Goal: Task Accomplishment & Management: Manage account settings

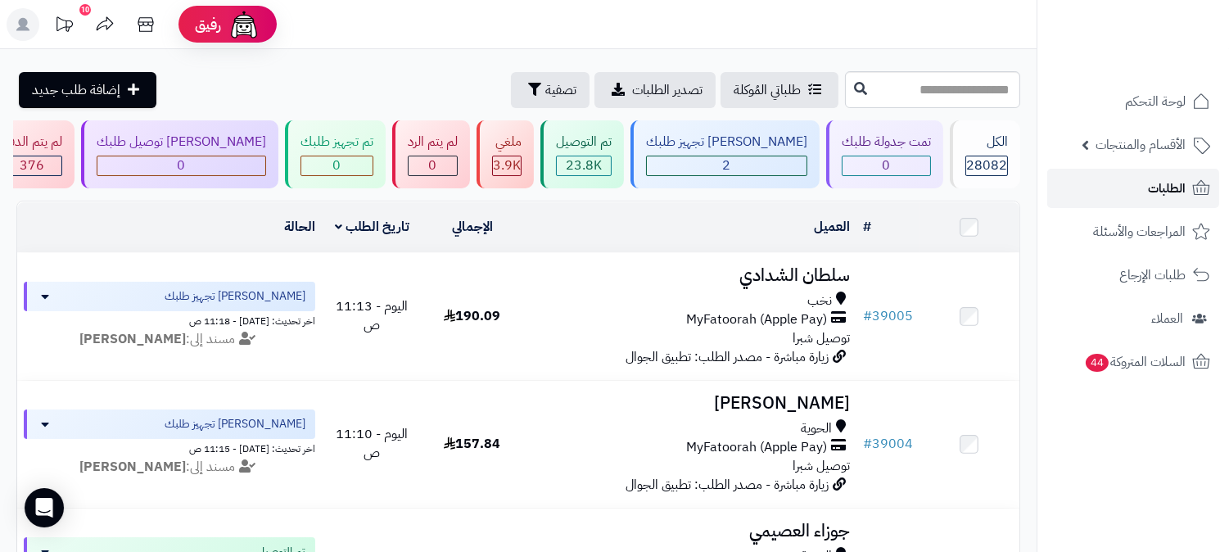
click at [1163, 193] on span "الطلبات" at bounding box center [1167, 188] width 38 height 23
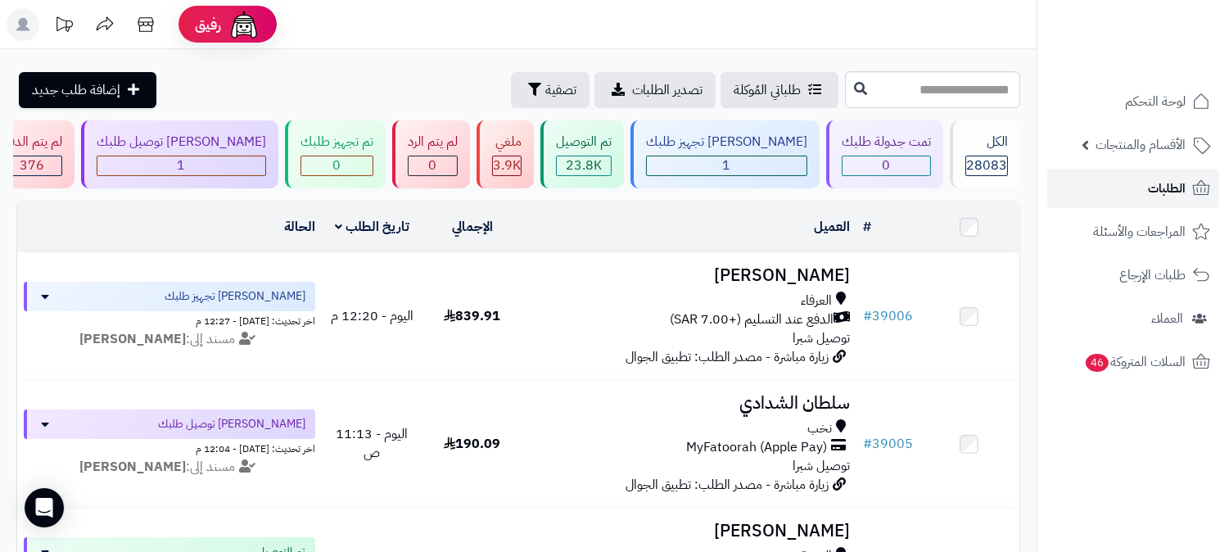
click at [1134, 195] on link "الطلبات" at bounding box center [1133, 188] width 172 height 39
click at [1140, 184] on link "الطلبات" at bounding box center [1133, 188] width 172 height 39
click at [1152, 172] on link "الطلبات" at bounding box center [1133, 188] width 172 height 39
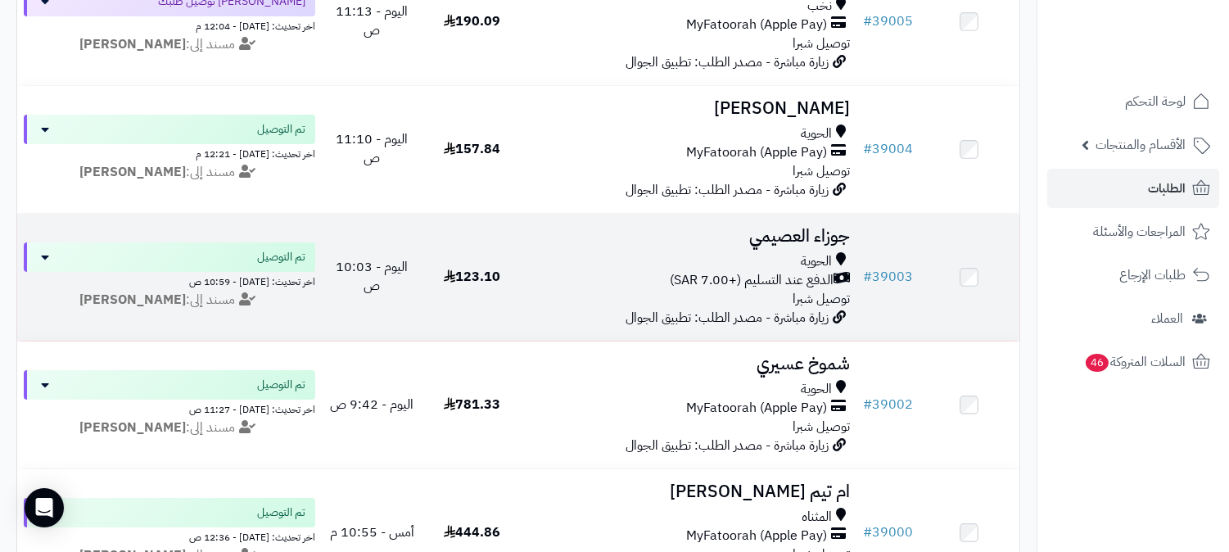
scroll to position [454, 0]
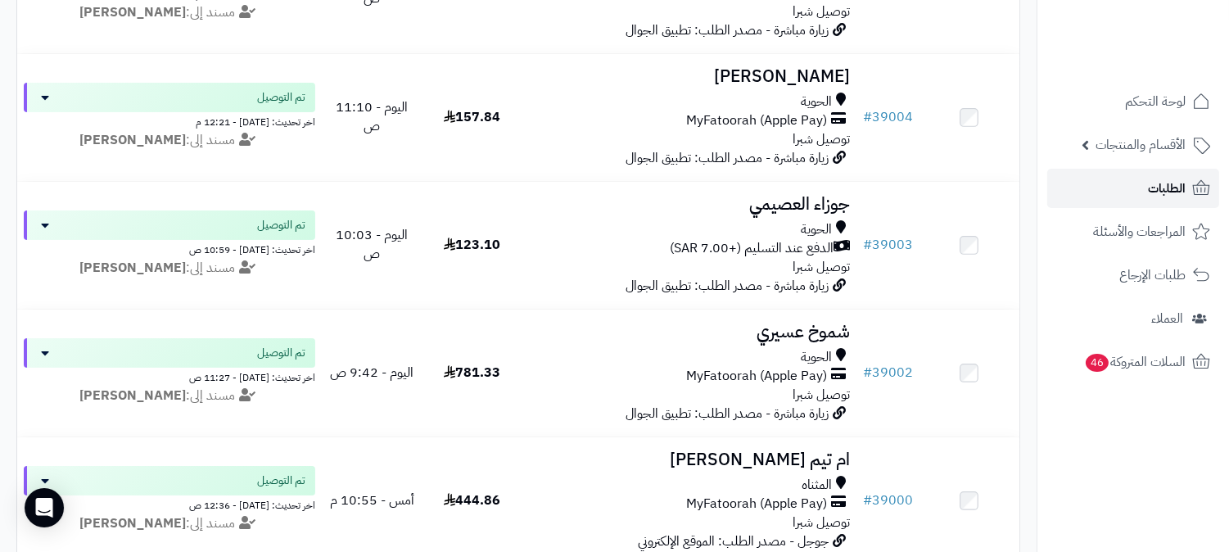
click at [1145, 170] on link "الطلبات" at bounding box center [1133, 188] width 172 height 39
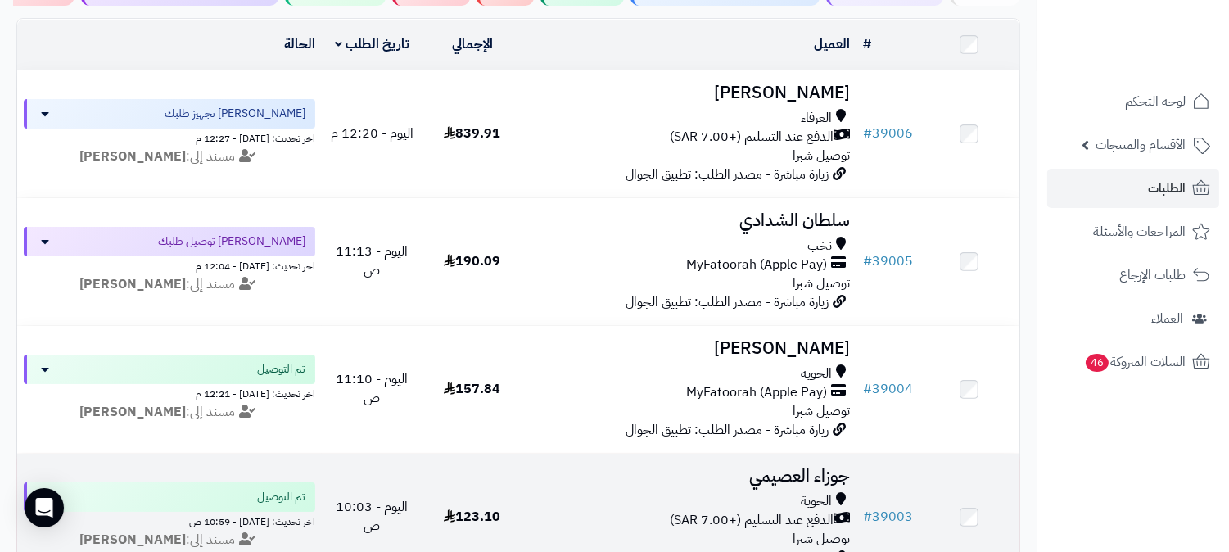
scroll to position [182, 0]
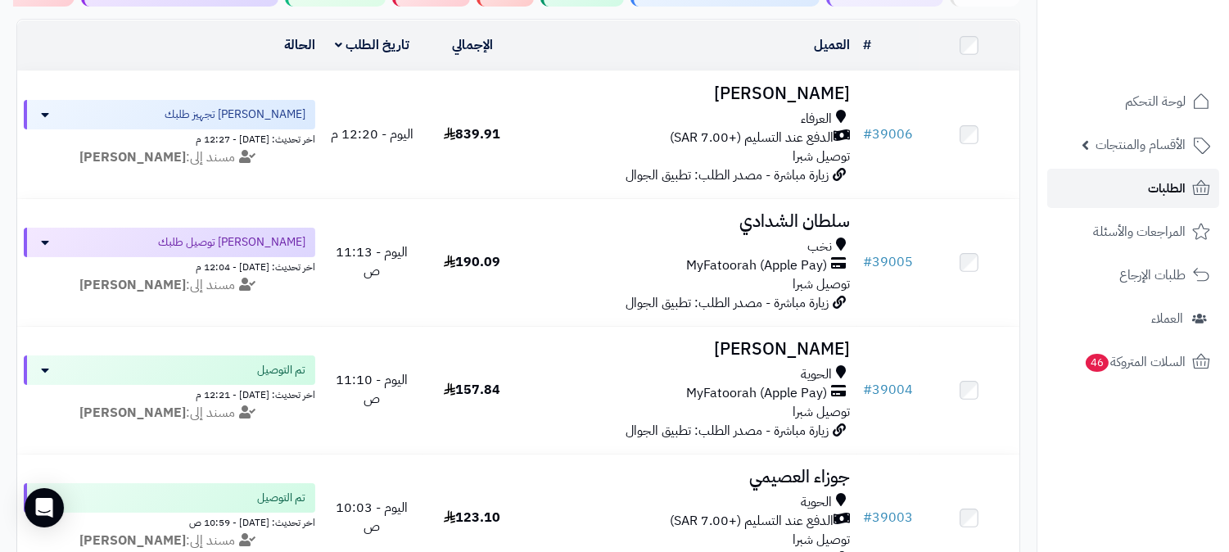
click at [1110, 192] on link "الطلبات" at bounding box center [1133, 188] width 172 height 39
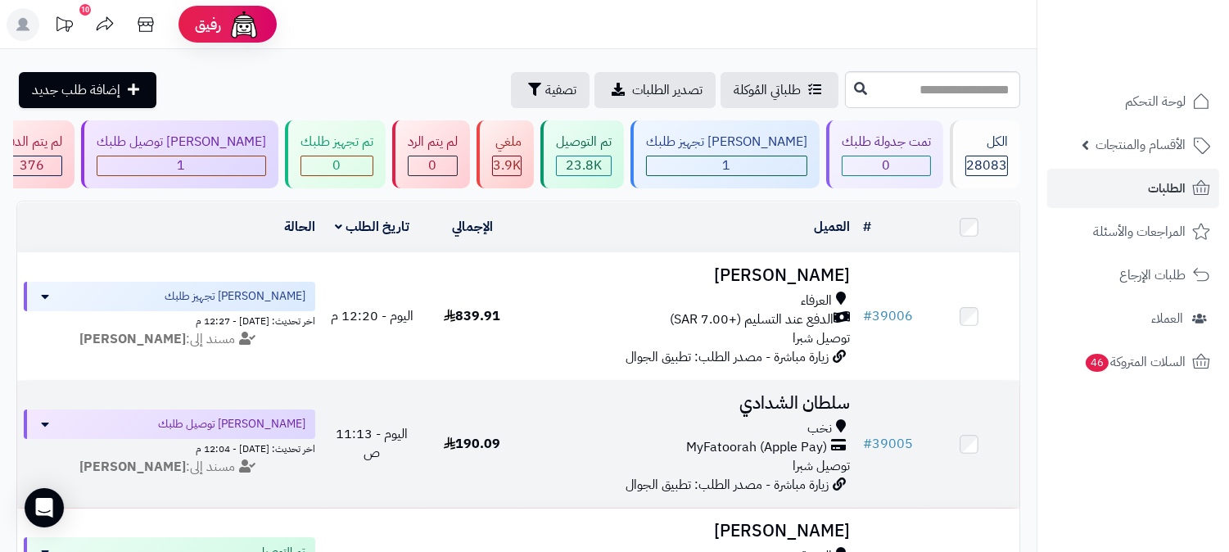
click at [774, 394] on h3 "سلطان الشدادي" at bounding box center [689, 403] width 321 height 19
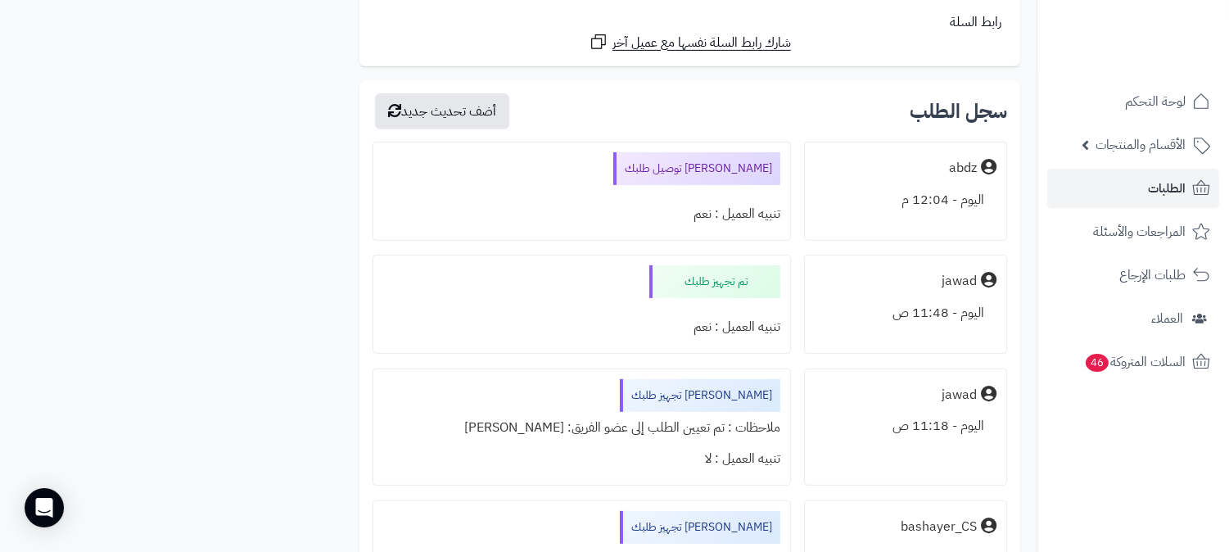
scroll to position [1001, 0]
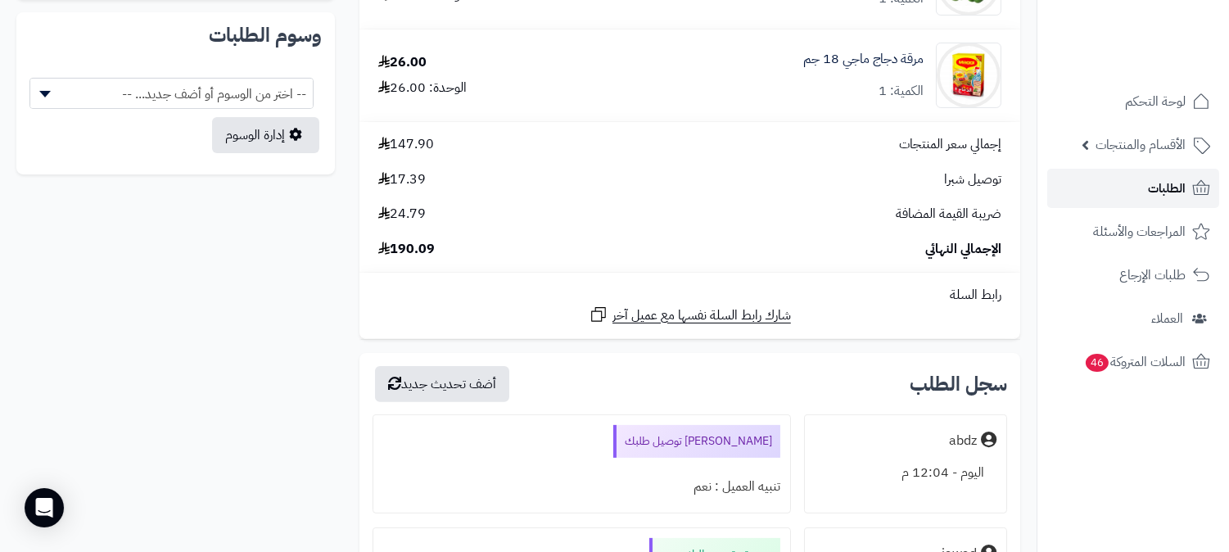
click at [1176, 178] on span "الطلبات" at bounding box center [1167, 188] width 38 height 23
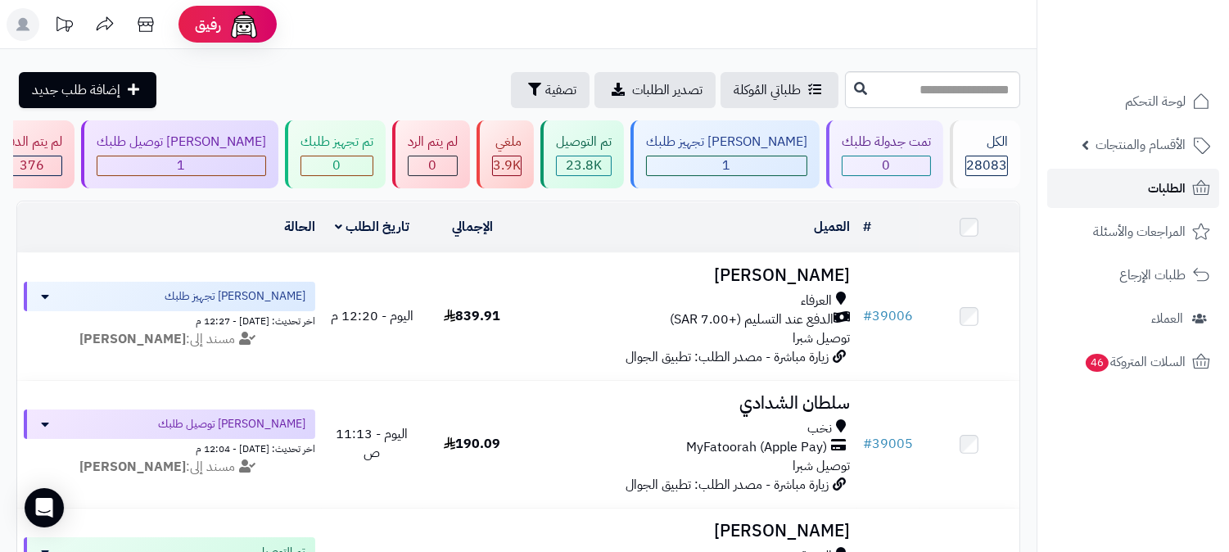
click at [1144, 187] on link "الطلبات" at bounding box center [1133, 188] width 172 height 39
click at [1166, 104] on span "لوحة التحكم" at bounding box center [1156, 101] width 60 height 23
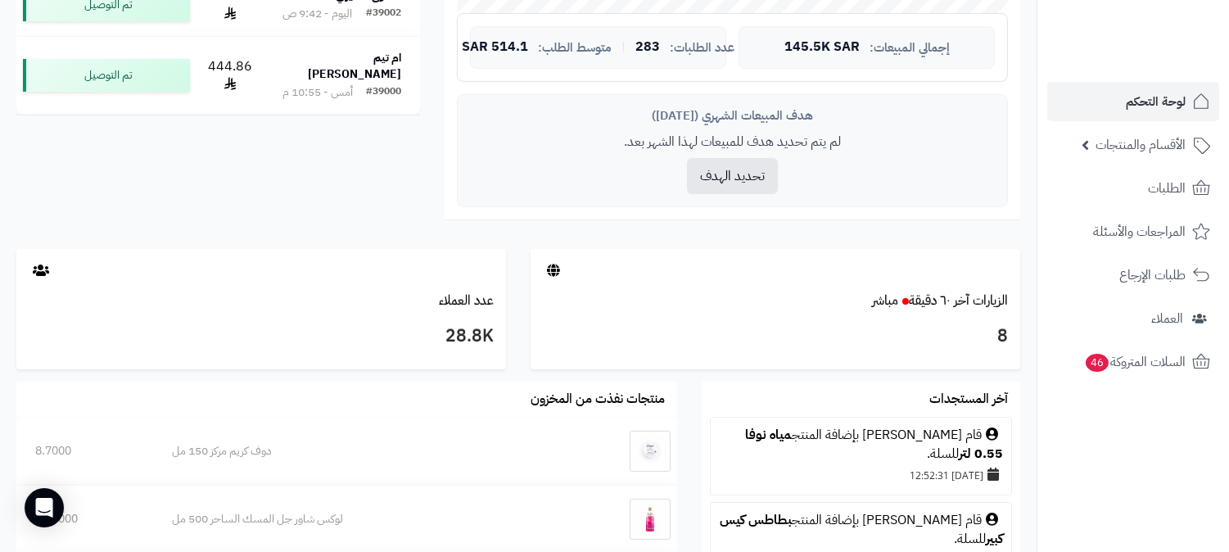
scroll to position [636, 0]
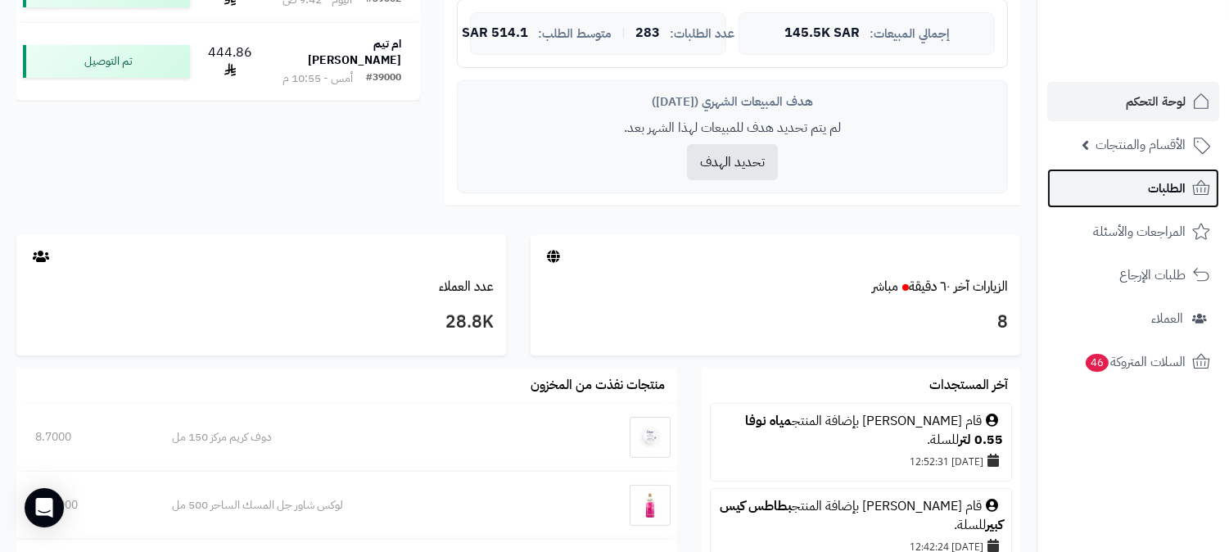
click at [1173, 186] on span "الطلبات" at bounding box center [1167, 188] width 38 height 23
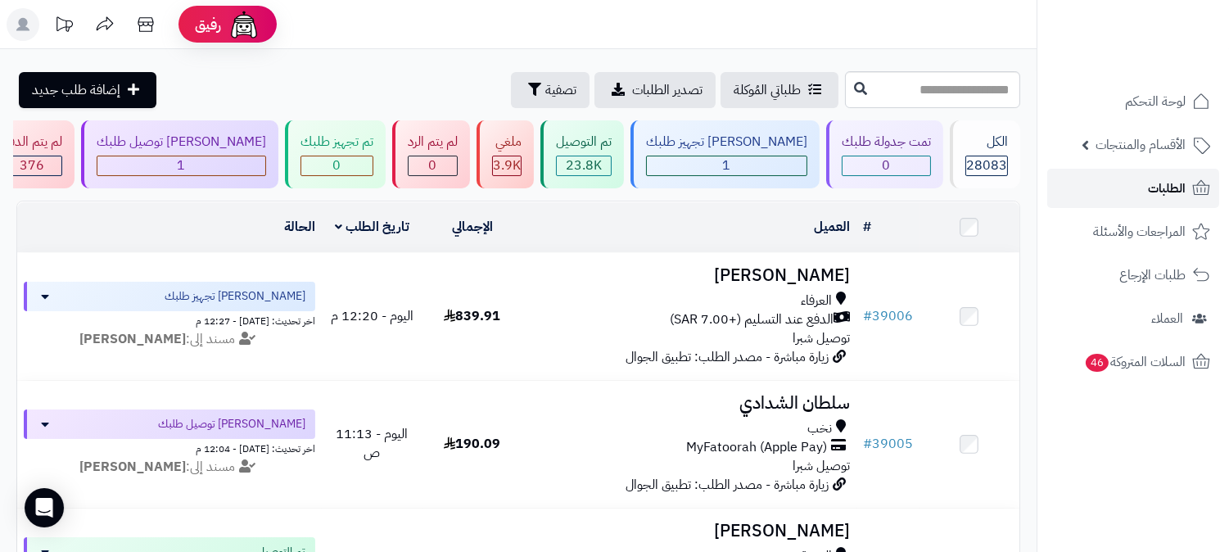
click at [1115, 181] on link "الطلبات" at bounding box center [1133, 188] width 172 height 39
click at [1141, 195] on link "الطلبات" at bounding box center [1133, 188] width 172 height 39
click at [1095, 188] on link "الطلبات" at bounding box center [1133, 188] width 172 height 39
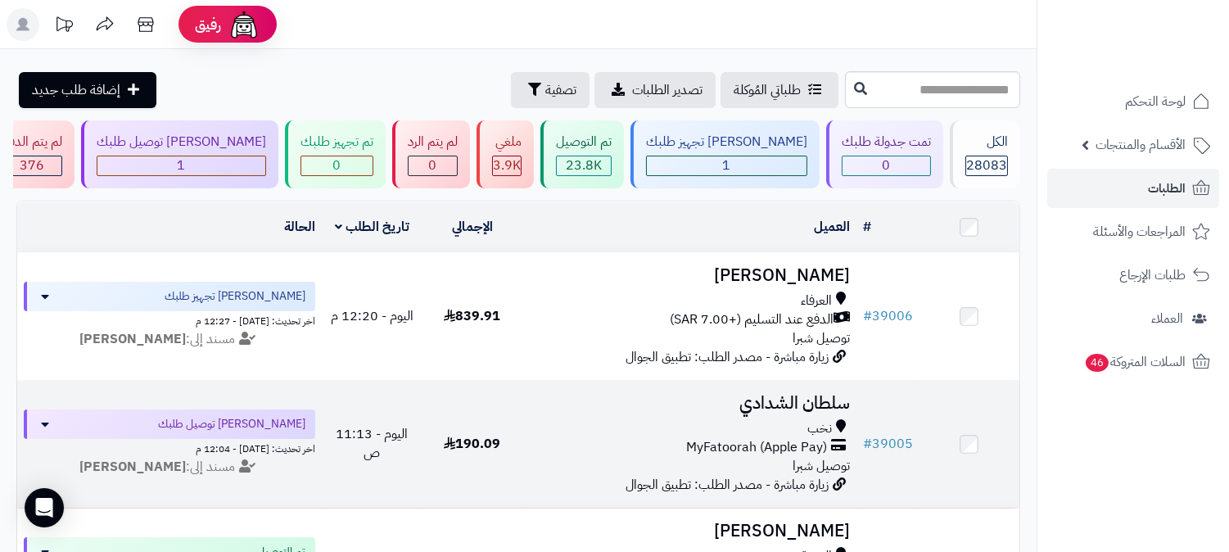
click at [734, 412] on td "[PERSON_NAME] نخب MyFatoorah (Apple Pay) توصيل شبرا زيارة مباشرة - مصدر الطلب: …" at bounding box center [689, 444] width 334 height 127
click at [763, 394] on h3 "سلطان الشدادي" at bounding box center [689, 403] width 321 height 19
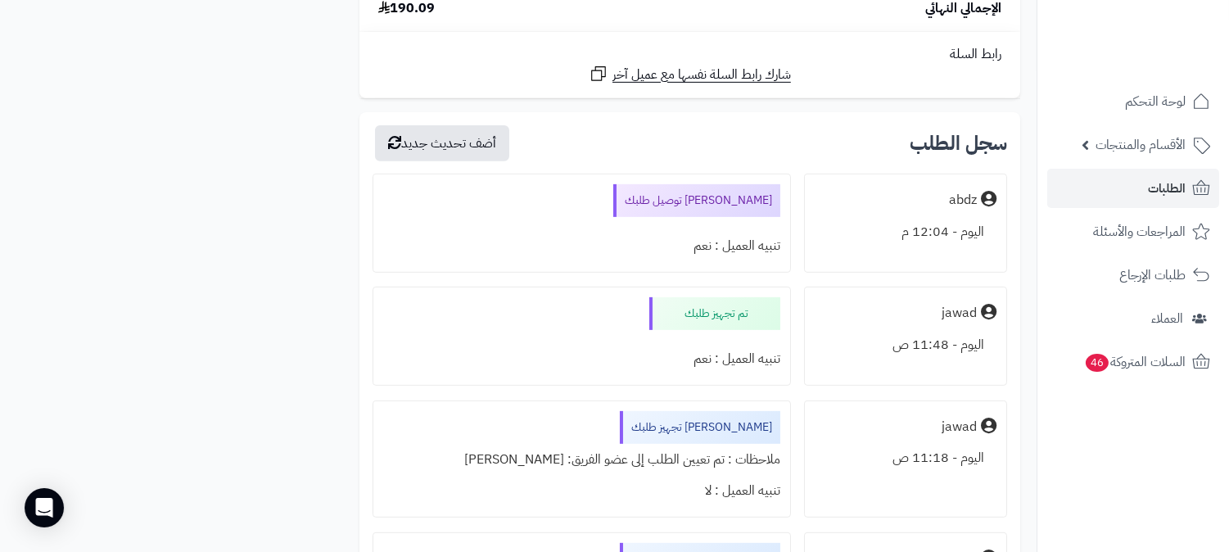
scroll to position [1182, 0]
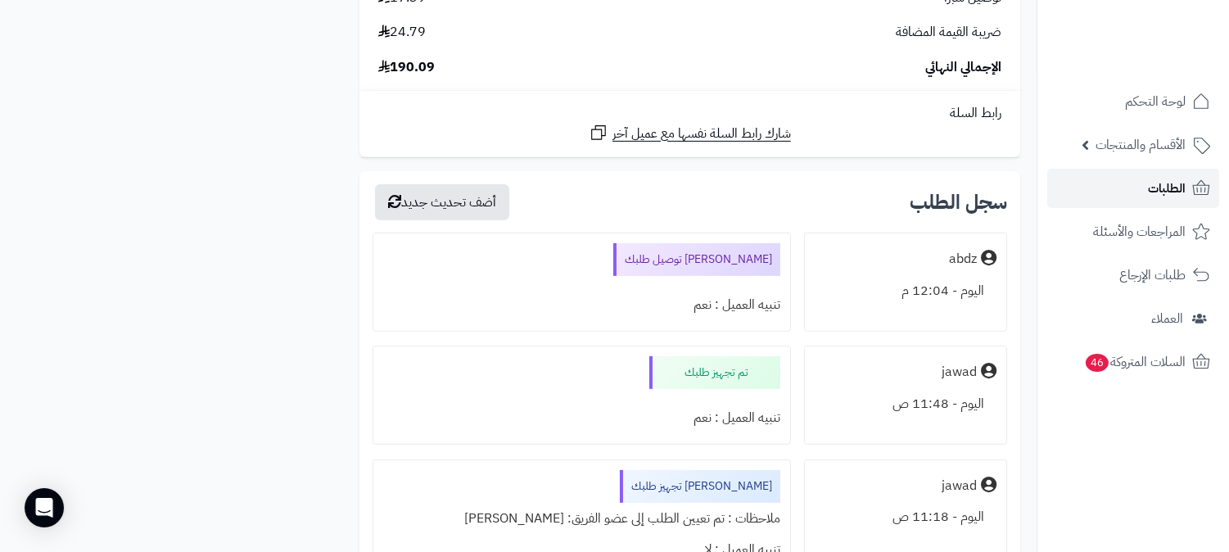
click at [1111, 189] on link "الطلبات" at bounding box center [1133, 188] width 172 height 39
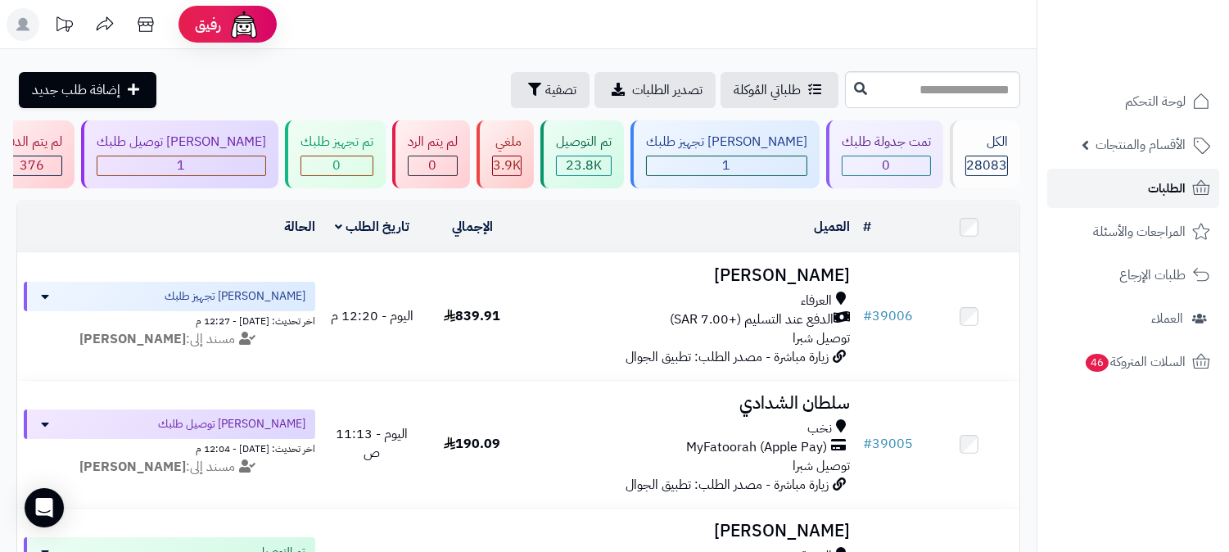
click at [1173, 179] on span "الطلبات" at bounding box center [1167, 188] width 38 height 23
click at [1140, 203] on link "الطلبات" at bounding box center [1133, 188] width 172 height 39
click at [1181, 191] on span "الطلبات" at bounding box center [1167, 188] width 38 height 23
click at [1169, 170] on link "الطلبات" at bounding box center [1133, 188] width 172 height 39
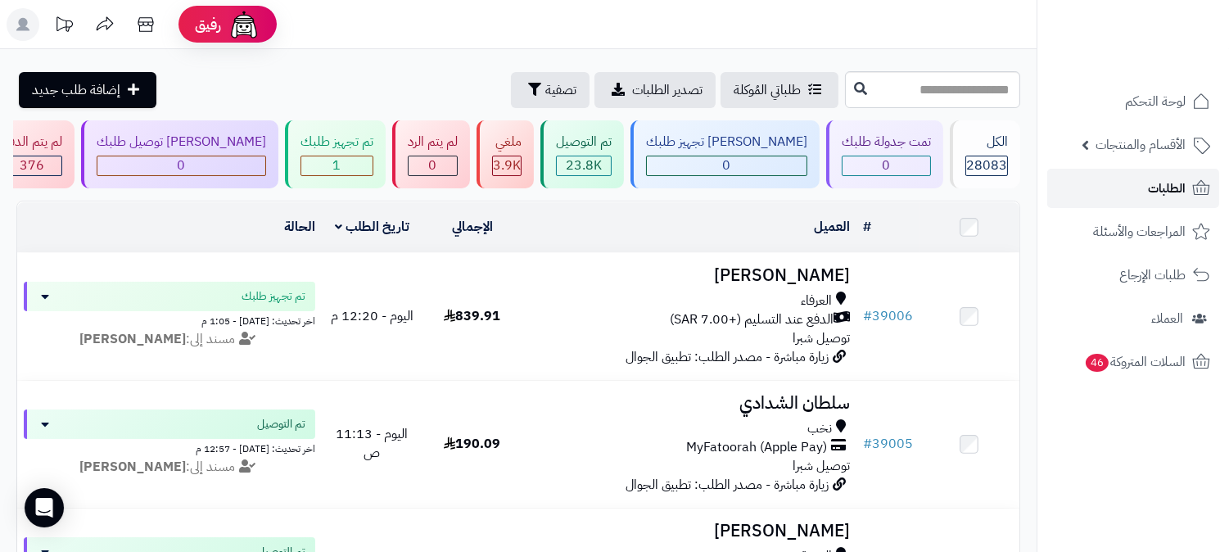
click at [1172, 198] on span "الطلبات" at bounding box center [1167, 188] width 38 height 23
click at [1153, 192] on span "الطلبات" at bounding box center [1167, 188] width 38 height 23
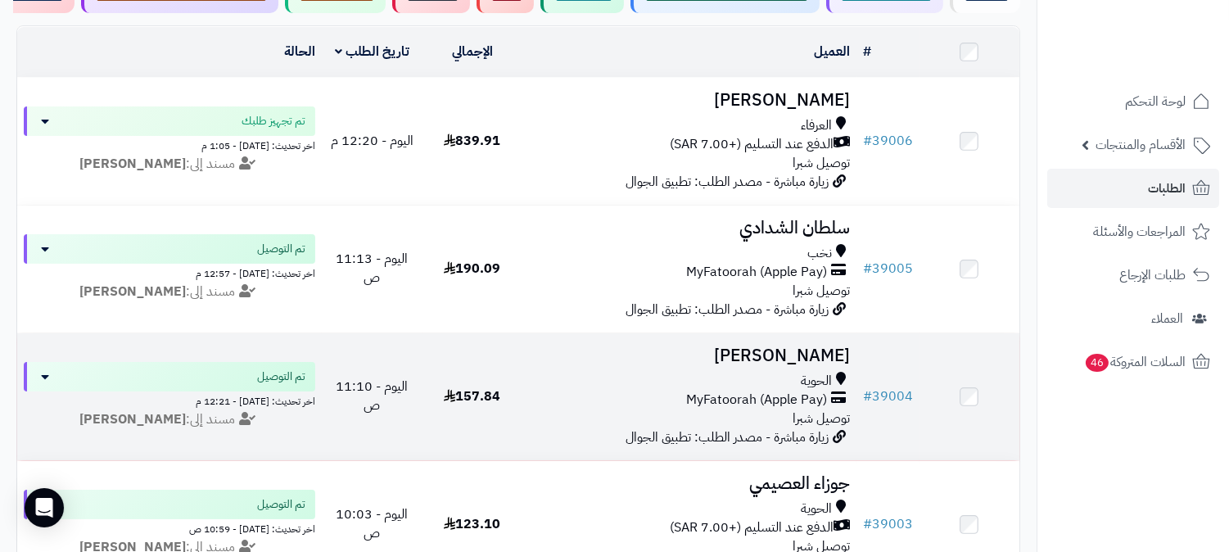
scroll to position [182, 0]
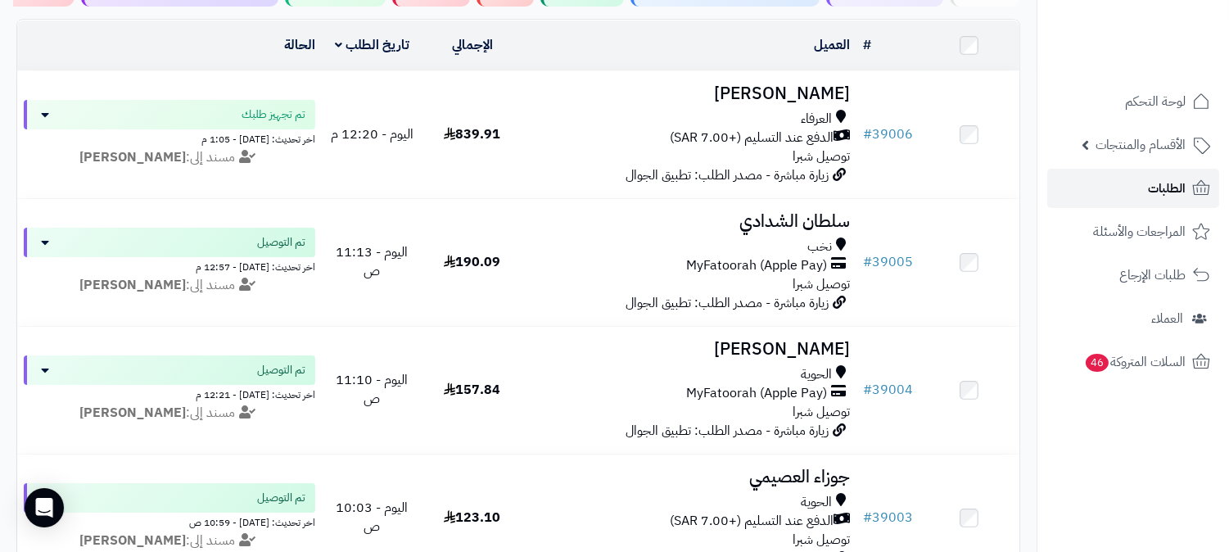
click at [1151, 180] on span "الطلبات" at bounding box center [1167, 188] width 38 height 23
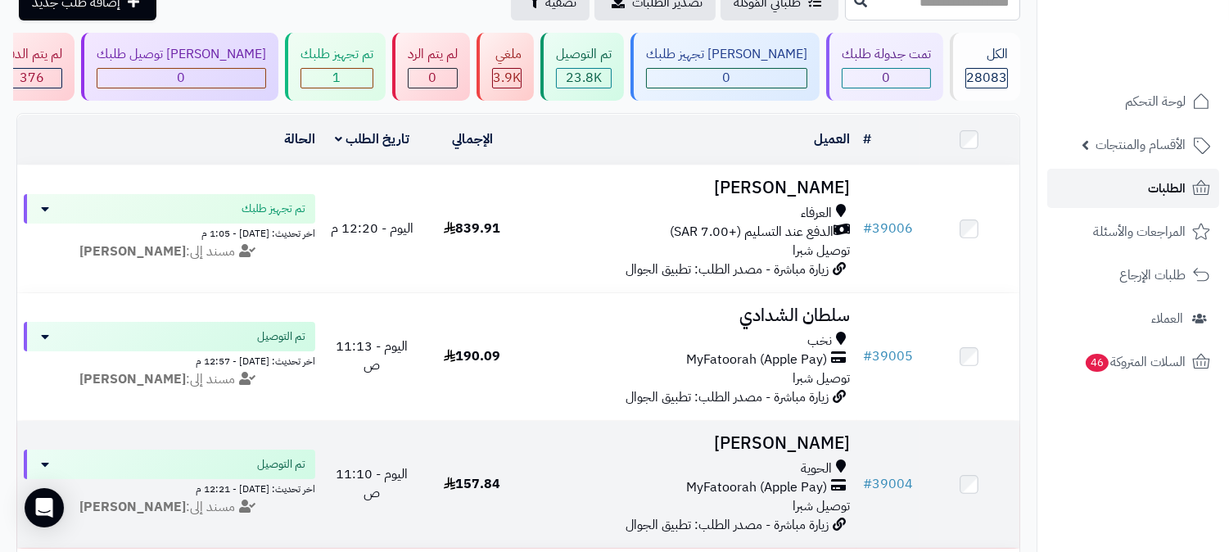
scroll to position [0, 0]
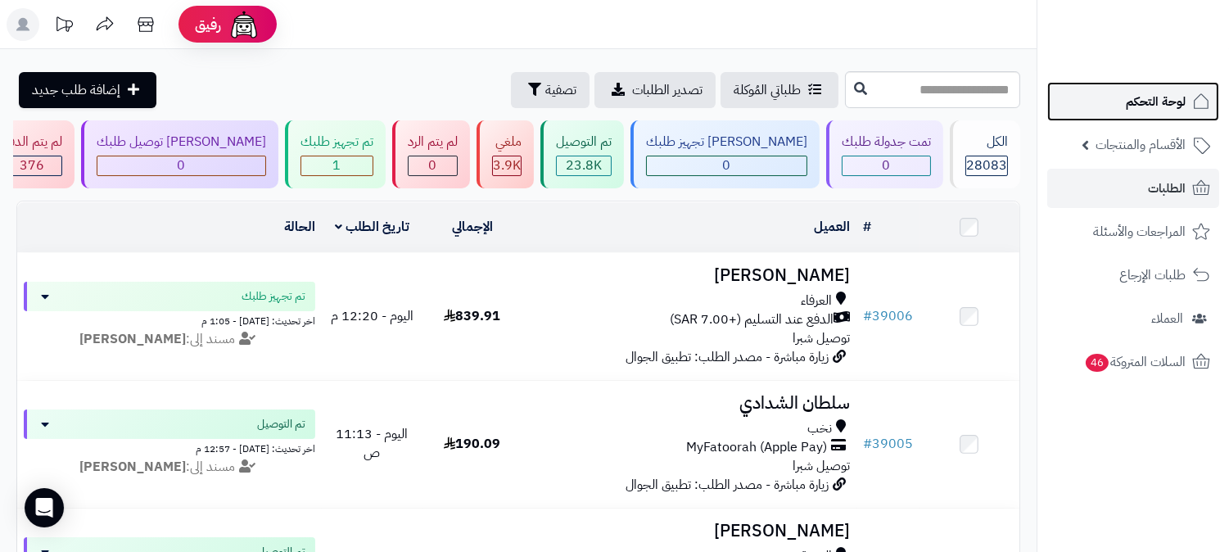
click at [1155, 103] on span "لوحة التحكم" at bounding box center [1156, 101] width 60 height 23
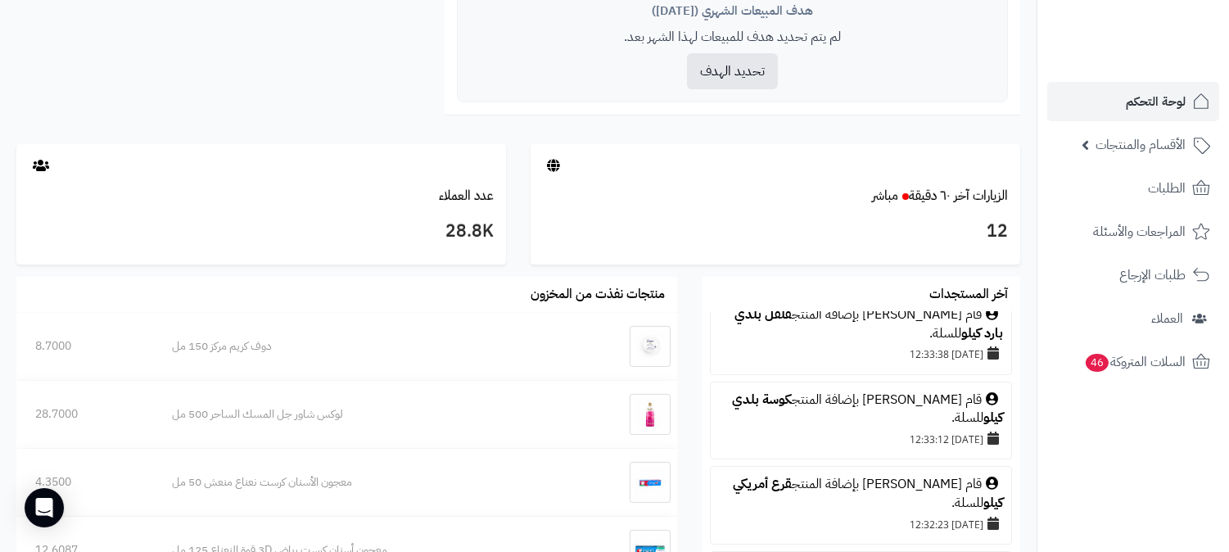
scroll to position [727, 0]
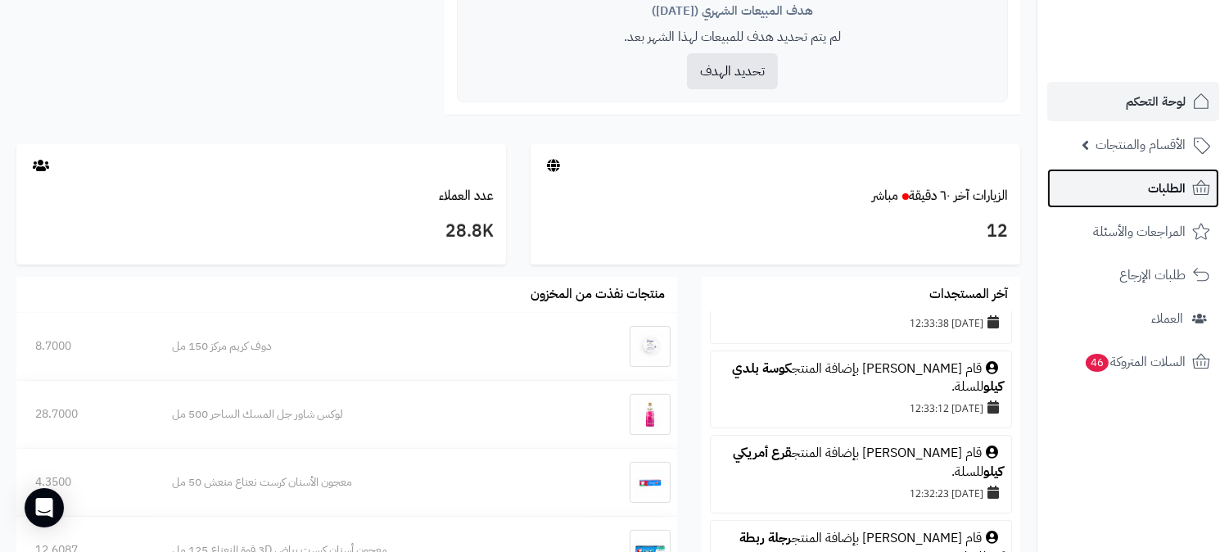
click at [1159, 189] on span "الطلبات" at bounding box center [1167, 188] width 38 height 23
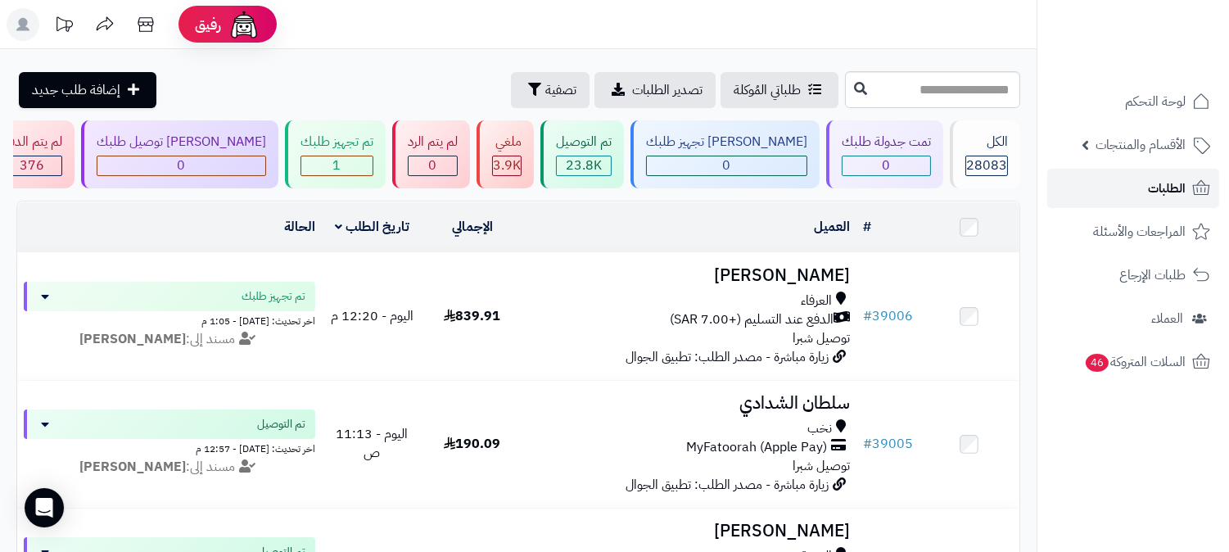
click at [1173, 181] on span "الطلبات" at bounding box center [1167, 188] width 38 height 23
click at [1161, 203] on link "الطلبات" at bounding box center [1133, 188] width 172 height 39
click at [1160, 202] on link "الطلبات" at bounding box center [1133, 188] width 172 height 39
click at [1122, 190] on link "الطلبات" at bounding box center [1133, 188] width 172 height 39
click at [1103, 197] on link "الطلبات" at bounding box center [1133, 188] width 172 height 39
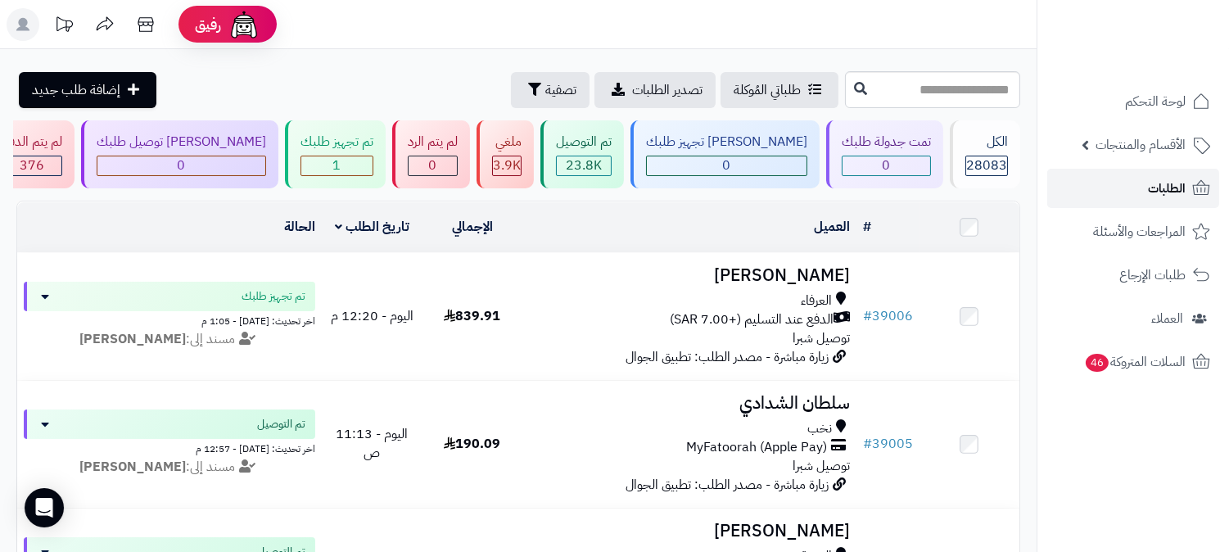
click at [1103, 197] on link "الطلبات" at bounding box center [1133, 188] width 172 height 39
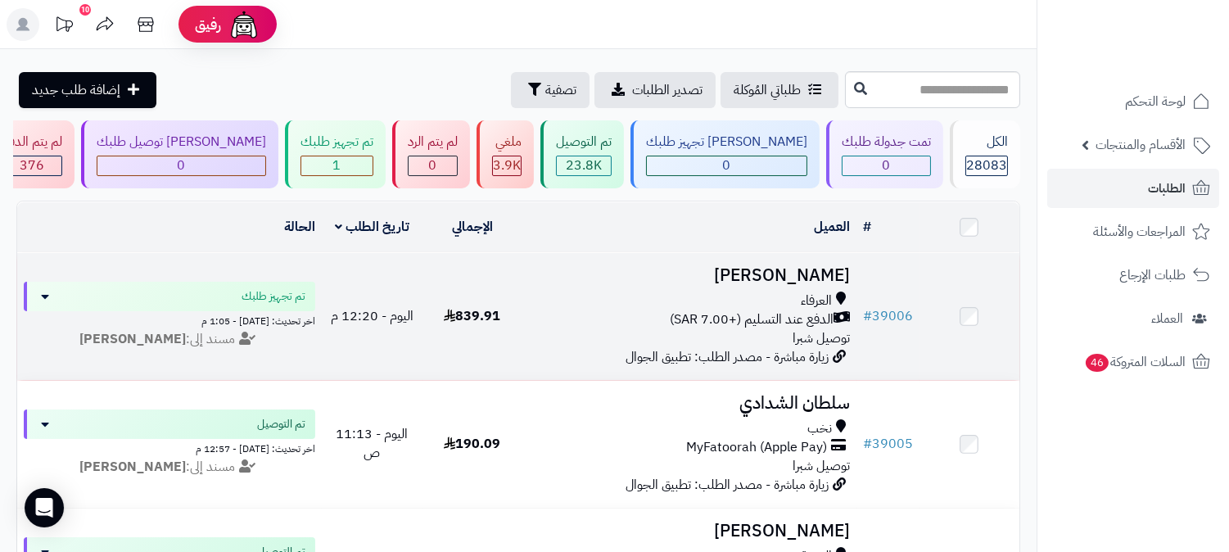
click at [794, 277] on h3 "[PERSON_NAME]" at bounding box center [689, 275] width 321 height 19
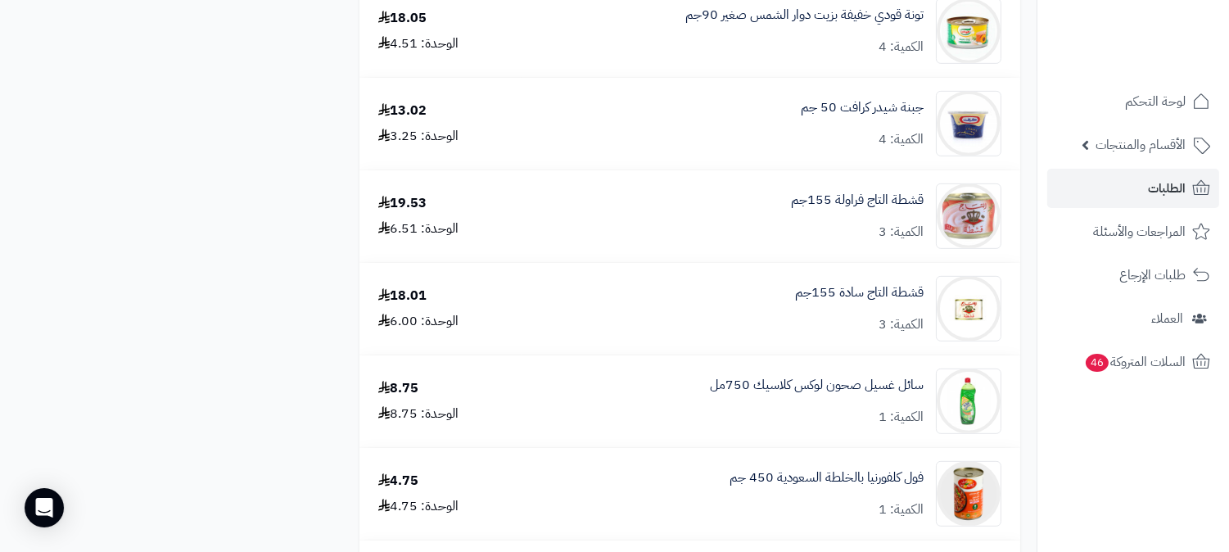
scroll to position [1455, 0]
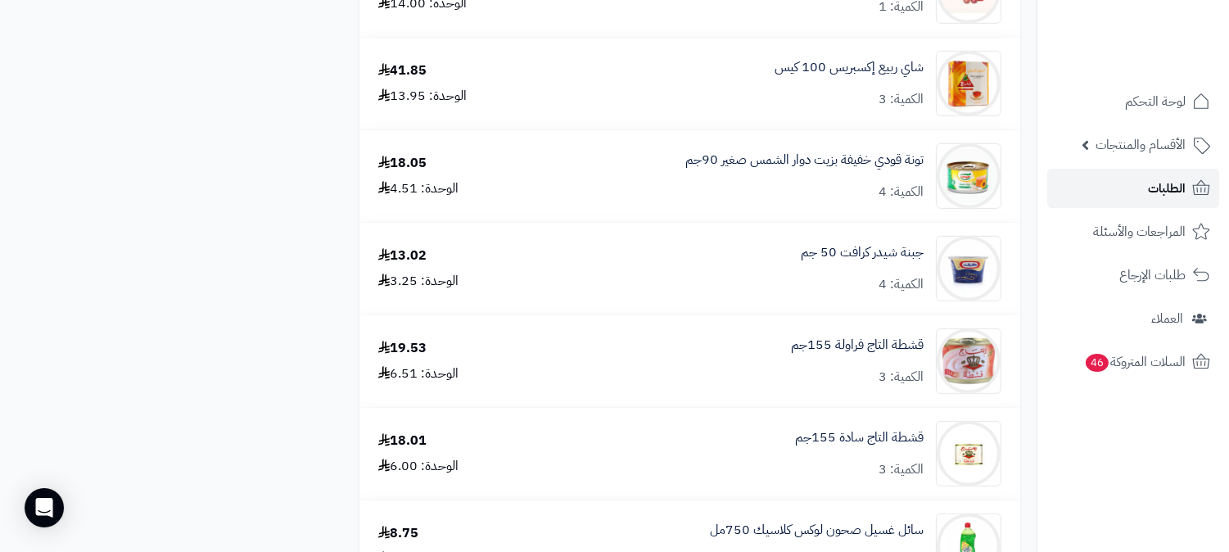
click at [1177, 189] on span "الطلبات" at bounding box center [1167, 188] width 38 height 23
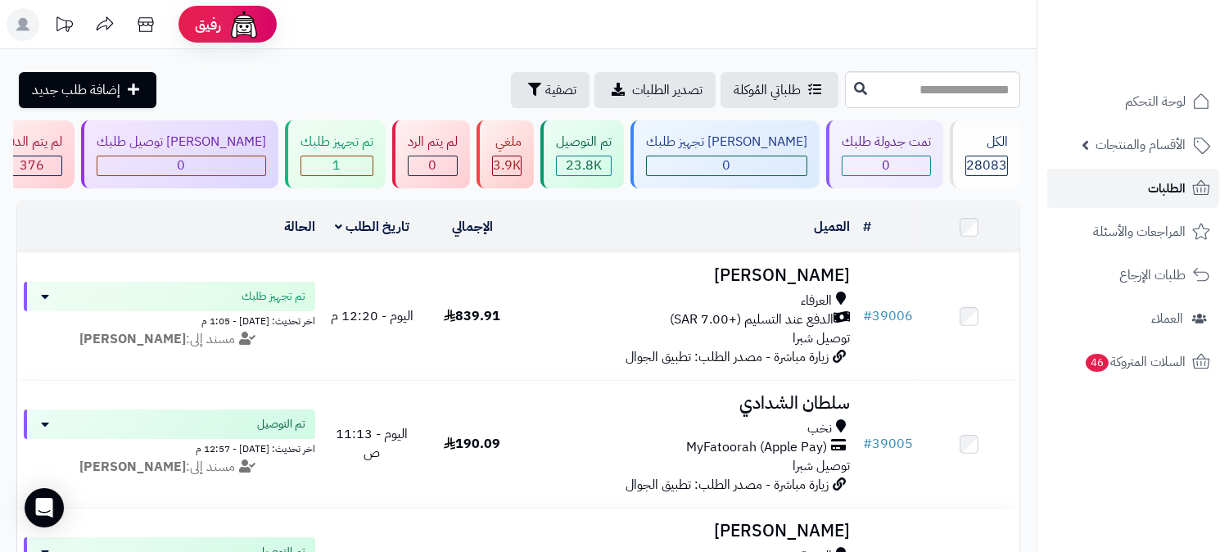
click at [1141, 189] on link "الطلبات" at bounding box center [1133, 188] width 172 height 39
click at [1175, 177] on span "الطلبات" at bounding box center [1167, 188] width 38 height 23
click at [1145, 178] on link "الطلبات" at bounding box center [1133, 188] width 172 height 39
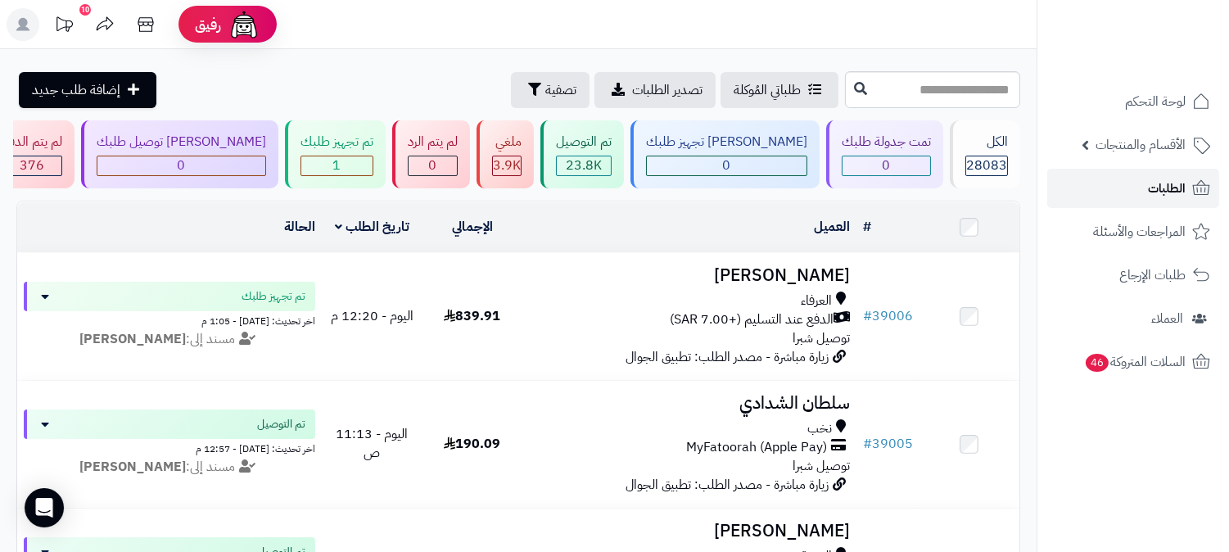
click at [1164, 194] on span "الطلبات" at bounding box center [1167, 188] width 38 height 23
click at [1136, 190] on link "الطلبات" at bounding box center [1133, 188] width 172 height 39
click at [1133, 192] on link "الطلبات" at bounding box center [1133, 188] width 172 height 39
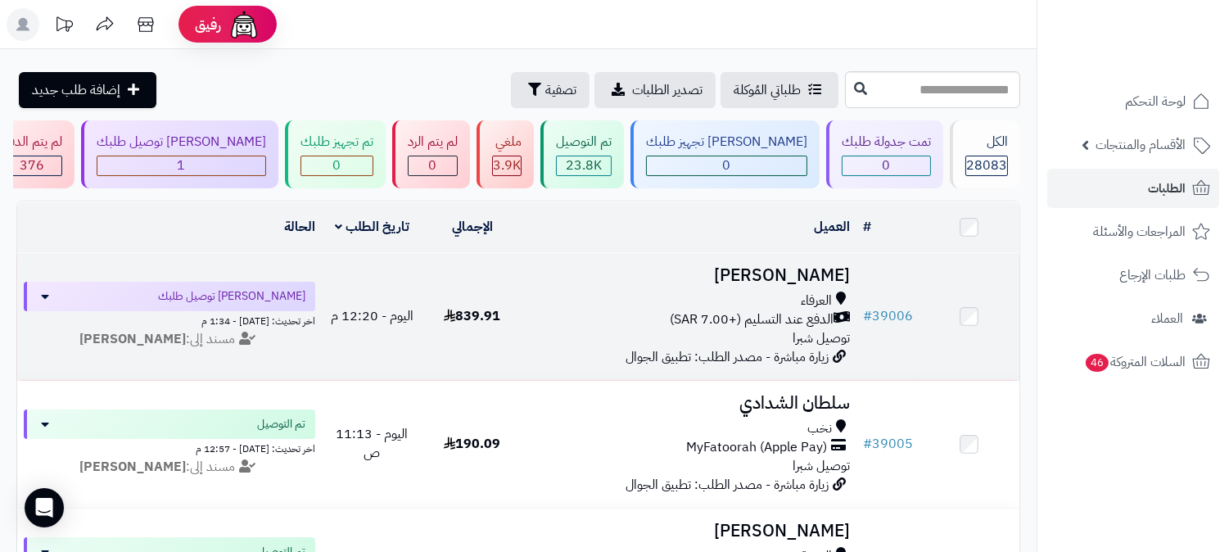
click at [815, 279] on h3 "[PERSON_NAME]" at bounding box center [689, 275] width 321 height 19
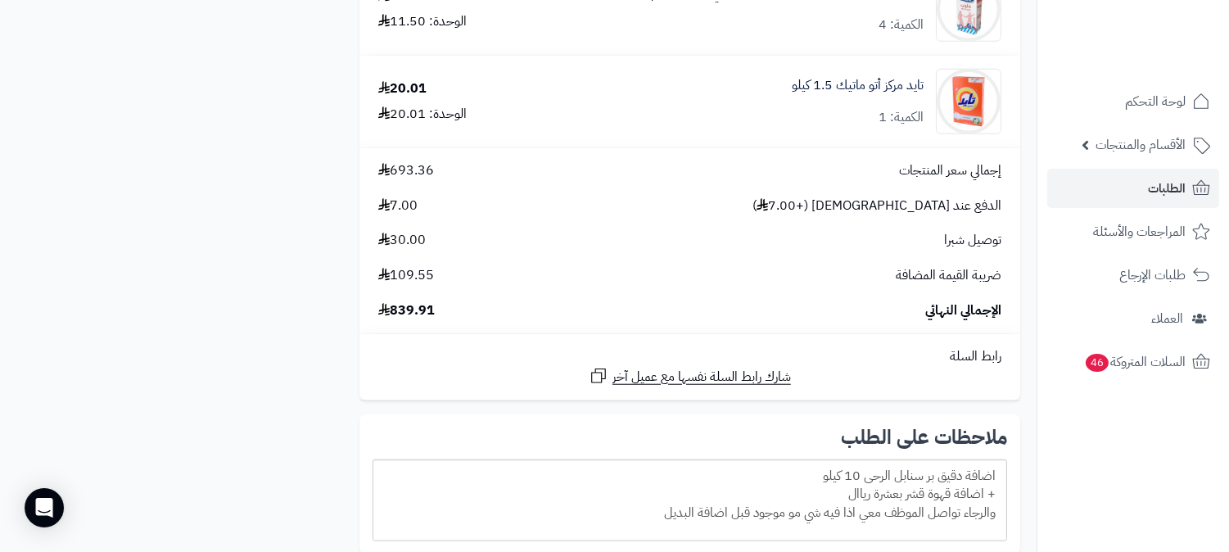
scroll to position [3184, 0]
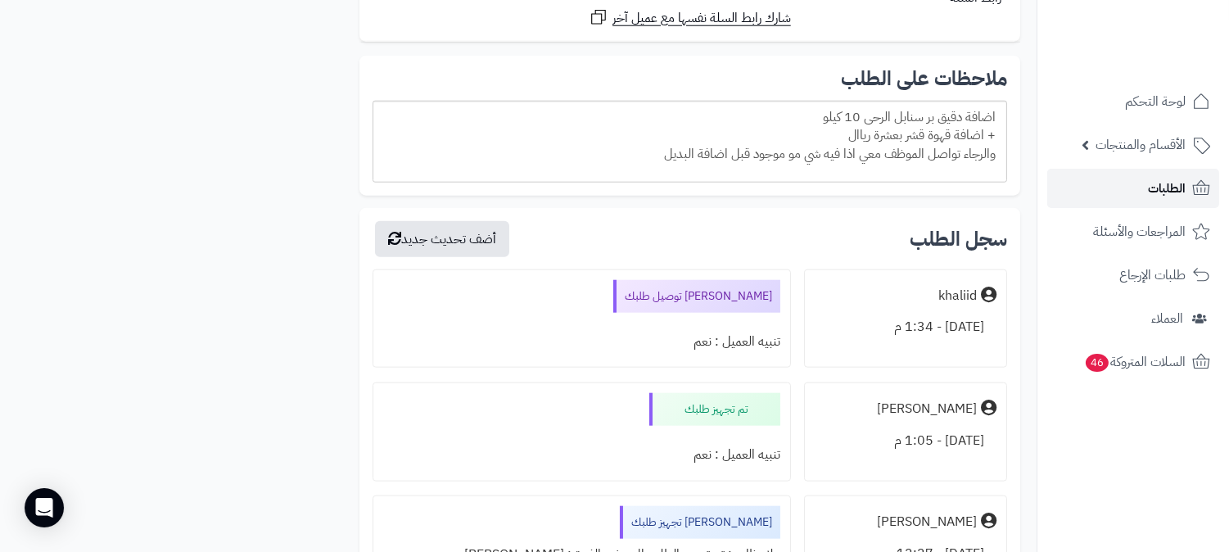
click at [1107, 191] on link "الطلبات" at bounding box center [1133, 188] width 172 height 39
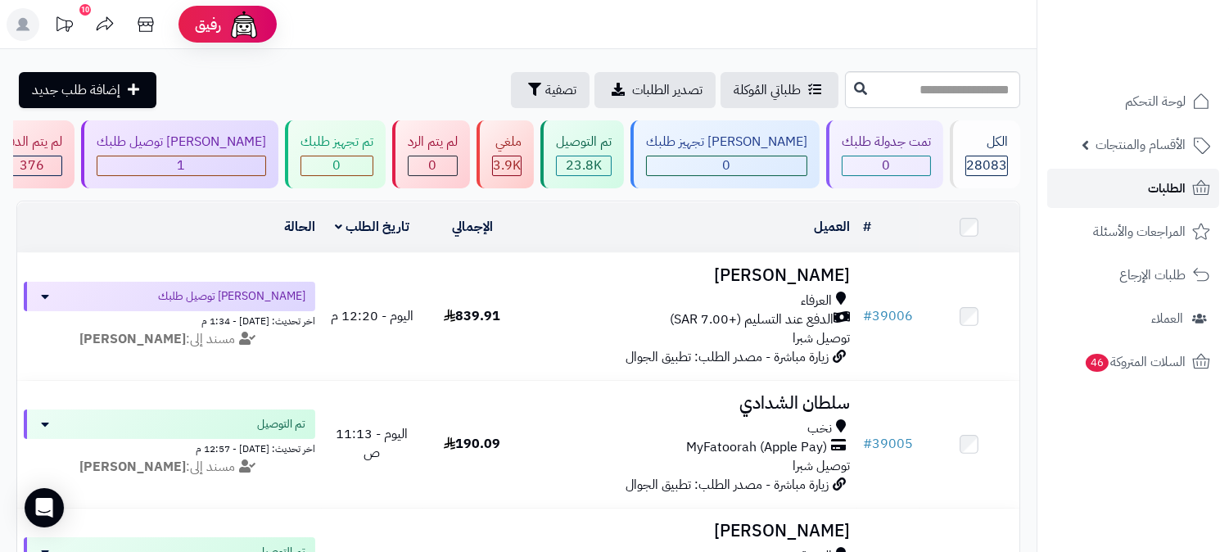
click at [1138, 183] on link "الطلبات" at bounding box center [1133, 188] width 172 height 39
click at [137, 22] on icon at bounding box center [145, 24] width 33 height 33
click at [1078, 175] on link "الطلبات" at bounding box center [1133, 188] width 172 height 39
click at [1172, 188] on span "الطلبات" at bounding box center [1167, 188] width 38 height 23
click at [1187, 174] on link "الطلبات" at bounding box center [1133, 188] width 172 height 39
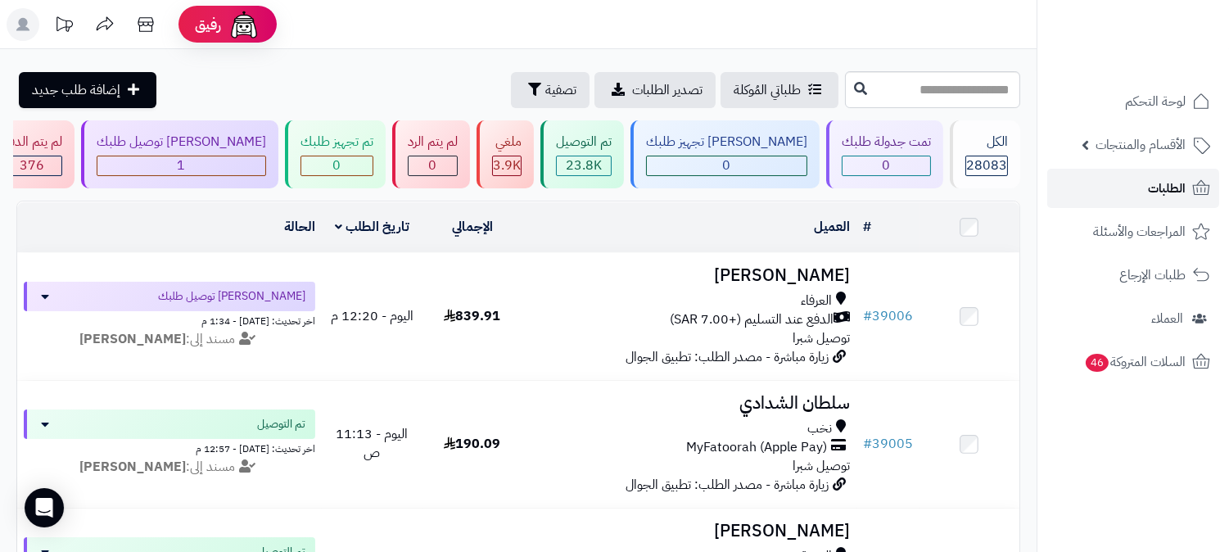
click at [1142, 181] on link "الطلبات" at bounding box center [1133, 188] width 172 height 39
click at [1141, 206] on link "الطلبات" at bounding box center [1133, 188] width 172 height 39
click at [1136, 185] on link "الطلبات" at bounding box center [1133, 188] width 172 height 39
click at [1159, 183] on span "الطلبات" at bounding box center [1167, 188] width 38 height 23
click at [1124, 191] on link "الطلبات" at bounding box center [1133, 188] width 172 height 39
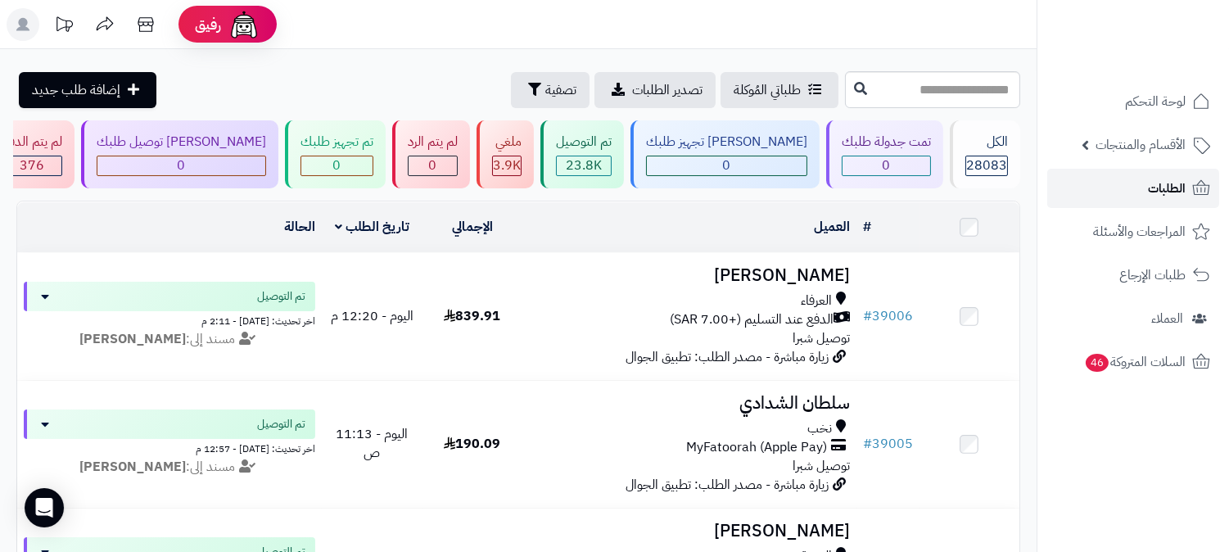
click at [1124, 191] on link "الطلبات" at bounding box center [1133, 188] width 172 height 39
click at [1118, 175] on link "الطلبات" at bounding box center [1133, 188] width 172 height 39
click at [1119, 176] on link "الطلبات" at bounding box center [1133, 188] width 172 height 39
click at [1151, 195] on span "الطلبات" at bounding box center [1167, 188] width 38 height 23
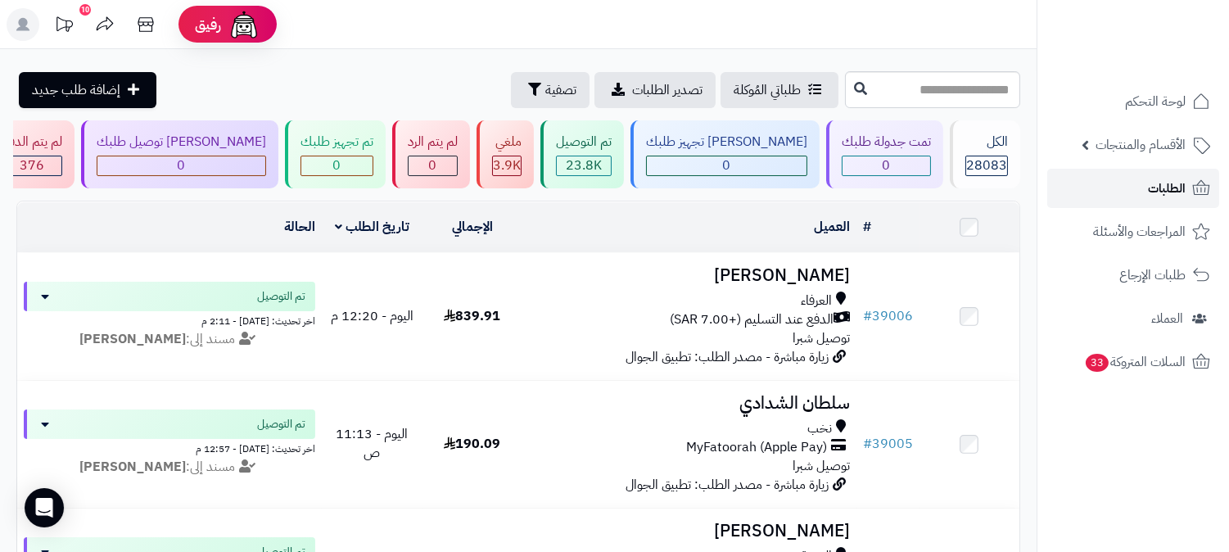
click at [1151, 195] on span "الطلبات" at bounding box center [1167, 188] width 38 height 23
click at [1185, 197] on span "الطلبات" at bounding box center [1167, 188] width 38 height 23
click at [1146, 176] on link "الطلبات" at bounding box center [1133, 188] width 172 height 39
click at [1120, 189] on link "الطلبات" at bounding box center [1133, 188] width 172 height 39
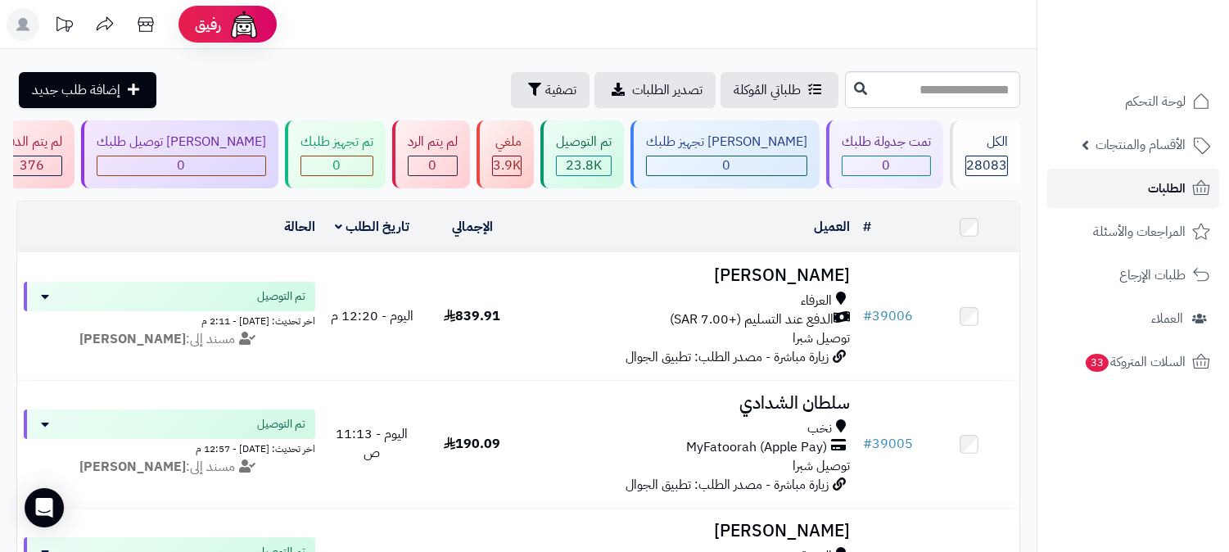
click at [1171, 177] on span "الطلبات" at bounding box center [1167, 188] width 38 height 23
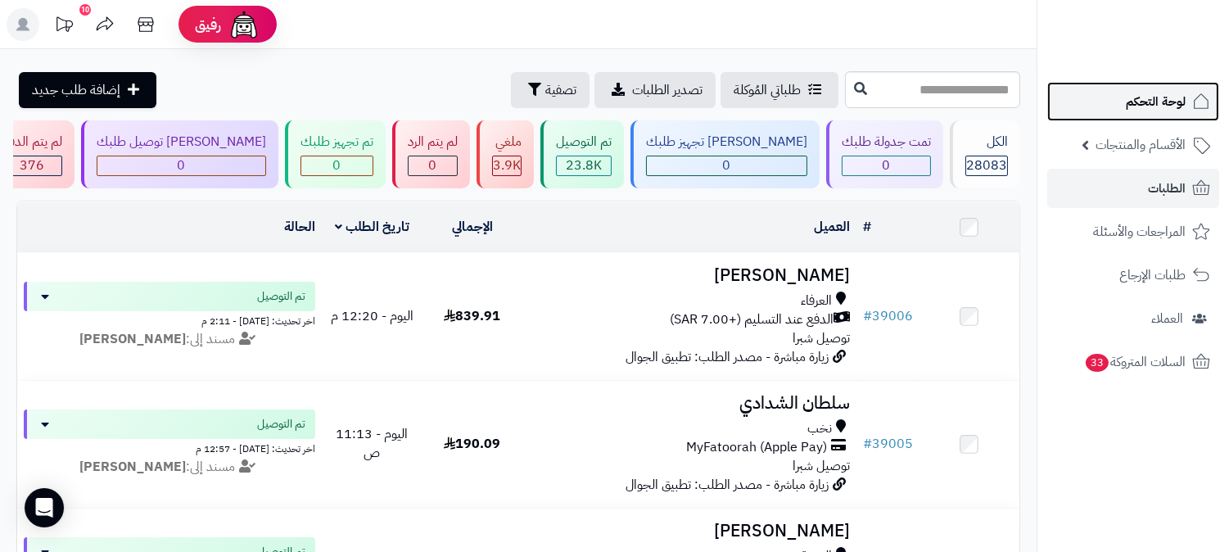
click at [1179, 93] on span "لوحة التحكم" at bounding box center [1156, 101] width 60 height 23
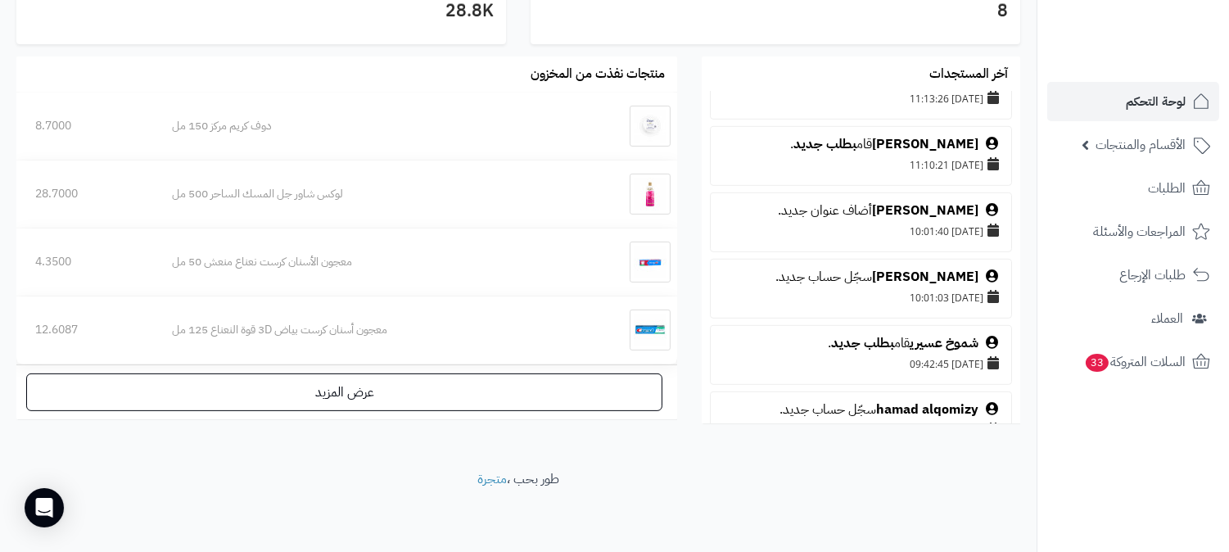
scroll to position [1908, 0]
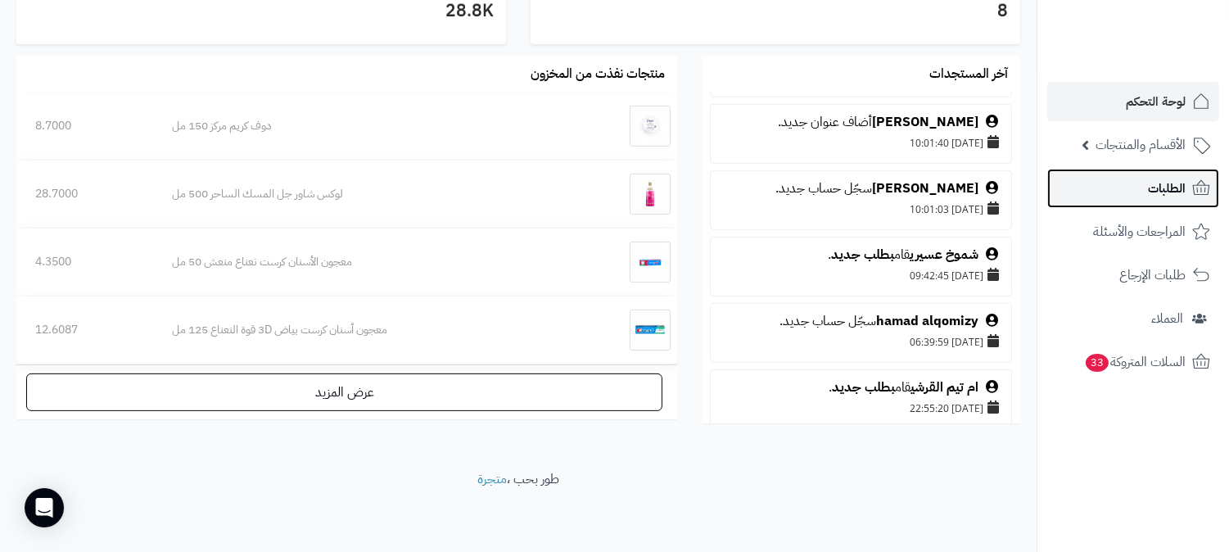
click at [1134, 191] on link "الطلبات" at bounding box center [1133, 188] width 172 height 39
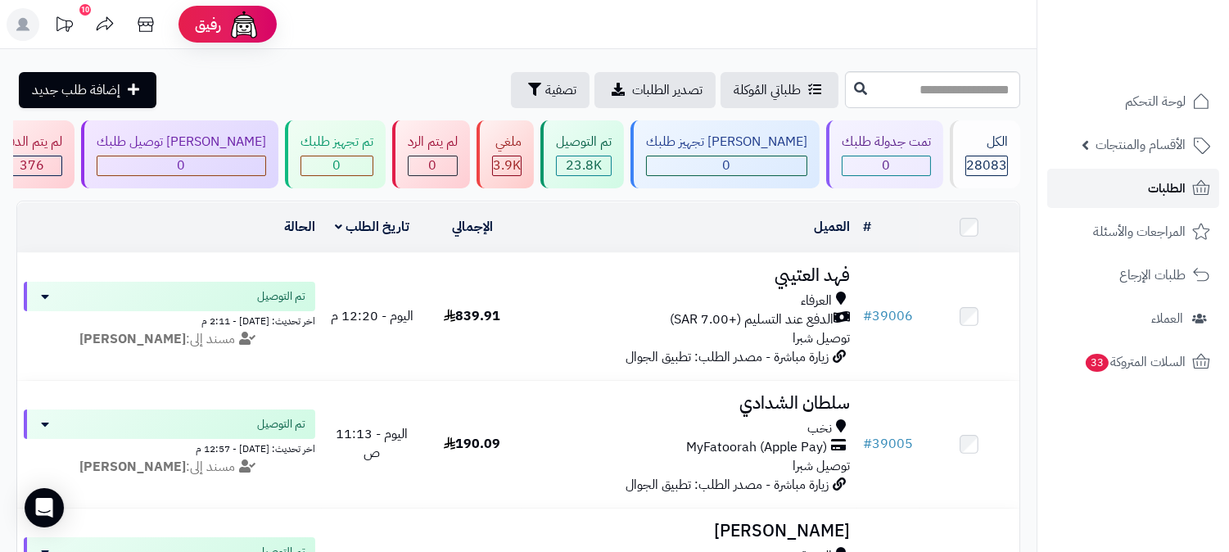
click at [1155, 182] on span "الطلبات" at bounding box center [1167, 188] width 38 height 23
click at [1135, 191] on link "الطلبات" at bounding box center [1133, 188] width 172 height 39
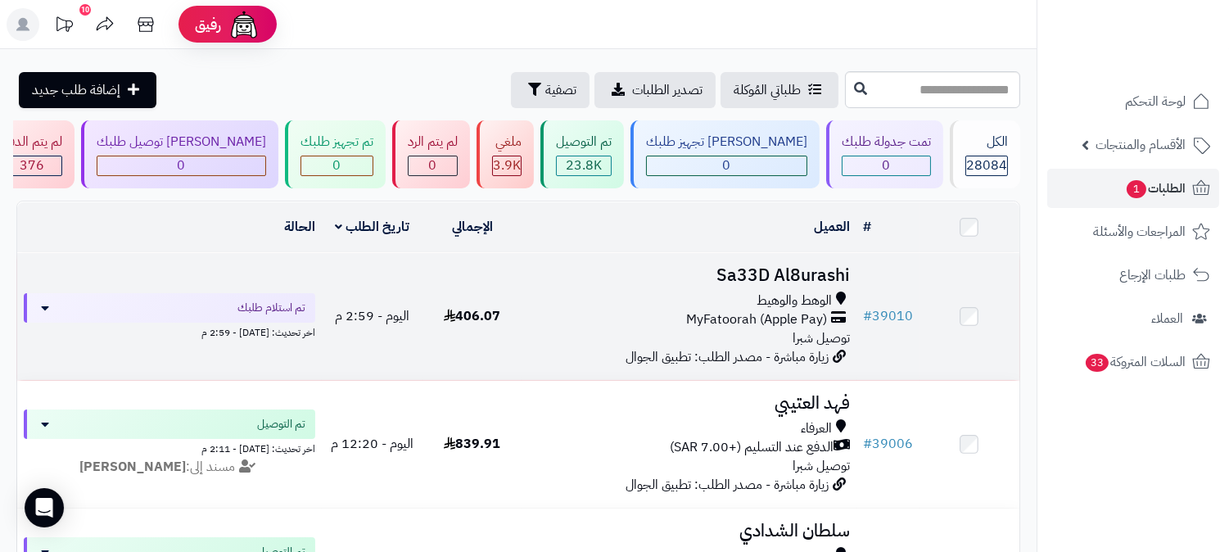
click at [820, 268] on h3 "Sa33D Al8urashi" at bounding box center [689, 275] width 321 height 19
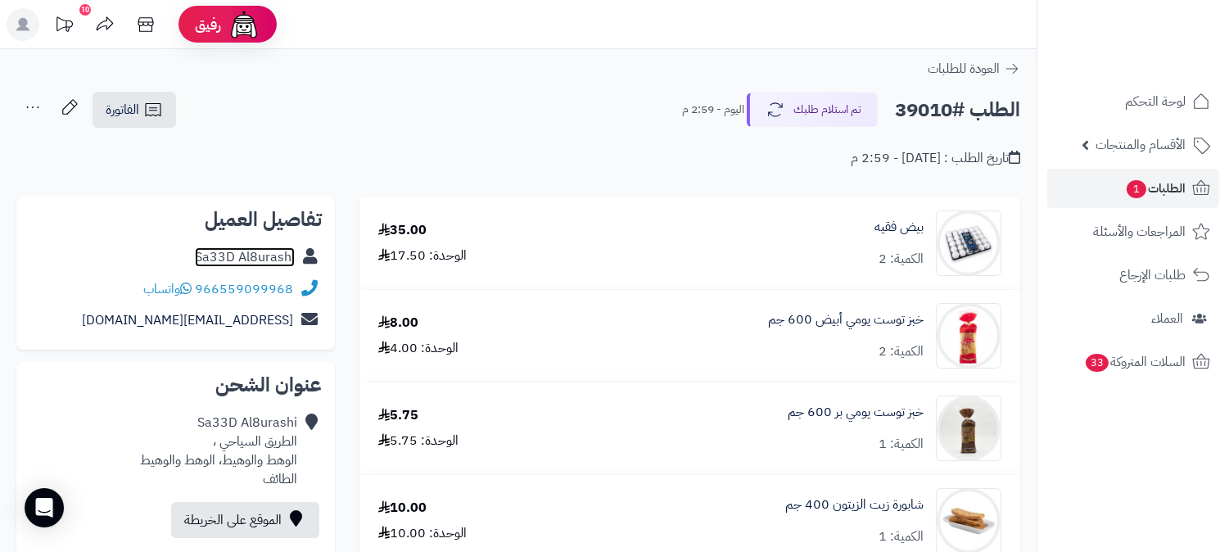
click at [282, 259] on link "Sa33D Al8urashi" at bounding box center [245, 257] width 100 height 20
click at [915, 119] on h2 "الطلب #39010" at bounding box center [957, 110] width 125 height 34
copy h2 "39010"
click at [1161, 188] on span "الطلبات 1" at bounding box center [1155, 188] width 61 height 23
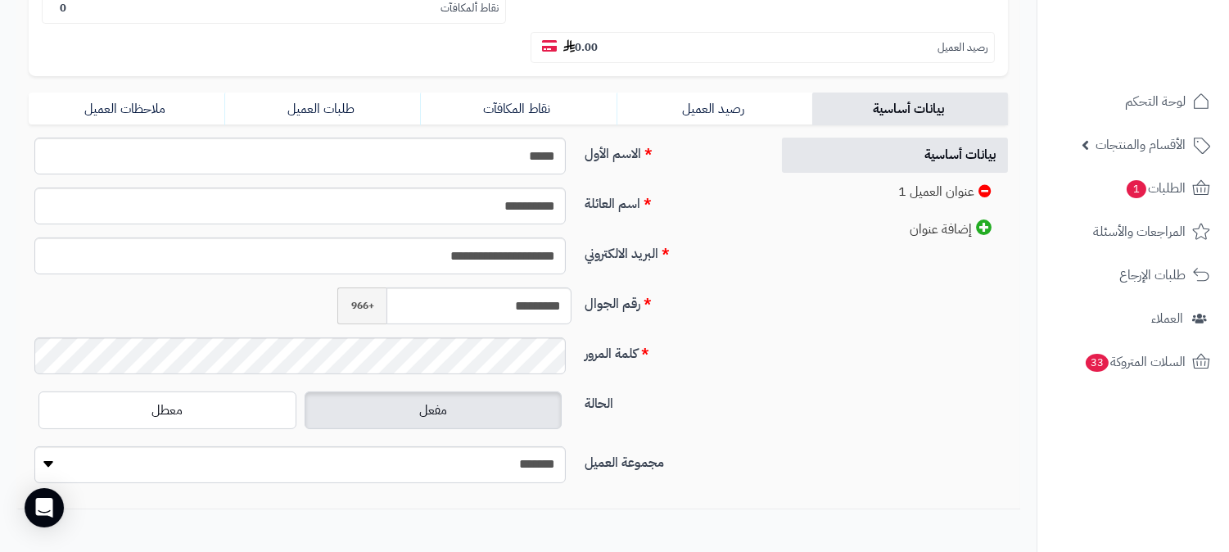
scroll to position [364, 0]
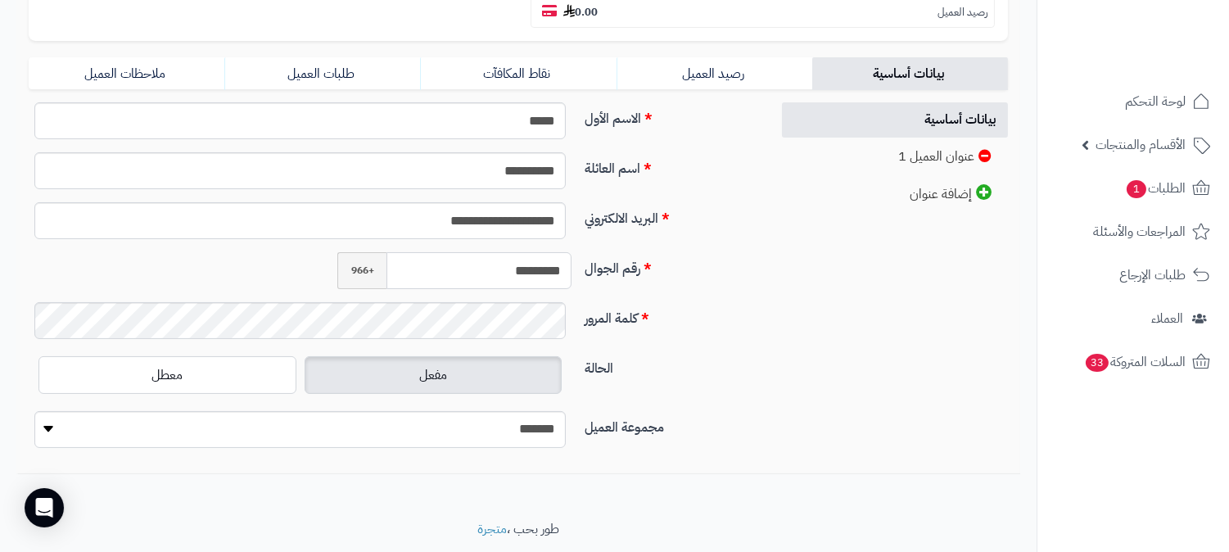
click at [510, 252] on input "*********" at bounding box center [478, 270] width 185 height 37
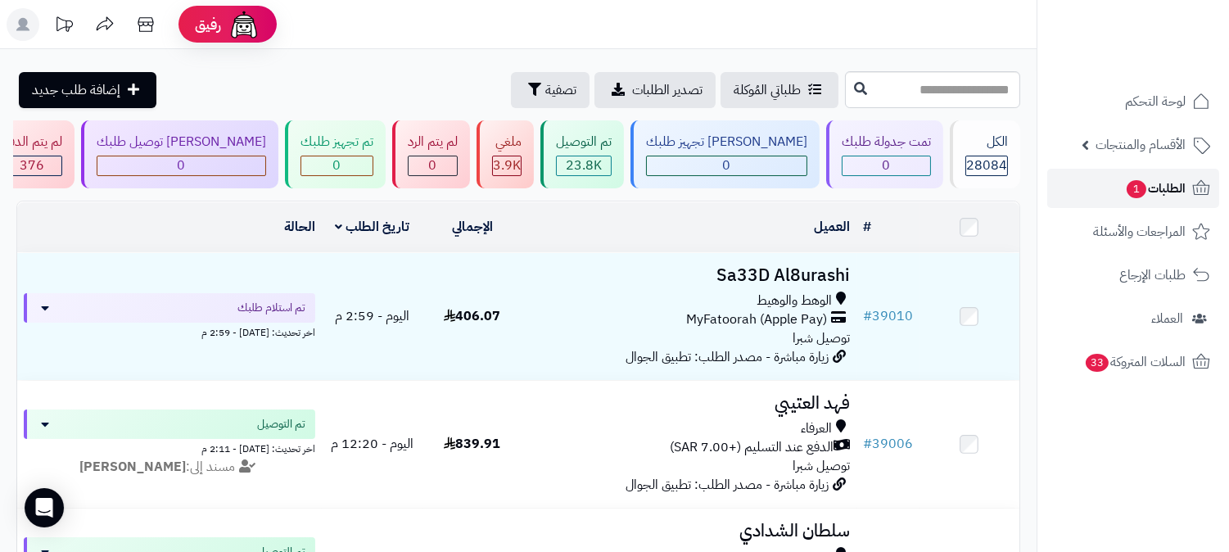
click at [1169, 177] on span "الطلبات 1" at bounding box center [1155, 188] width 61 height 23
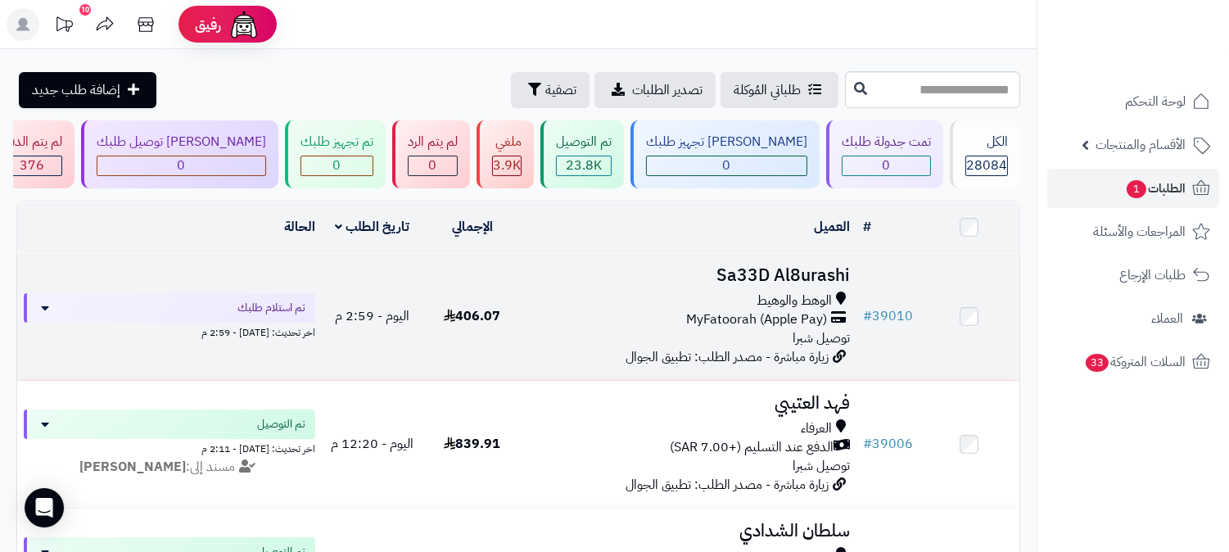
click at [767, 274] on h3 "Sa33D Al8urashi" at bounding box center [689, 275] width 321 height 19
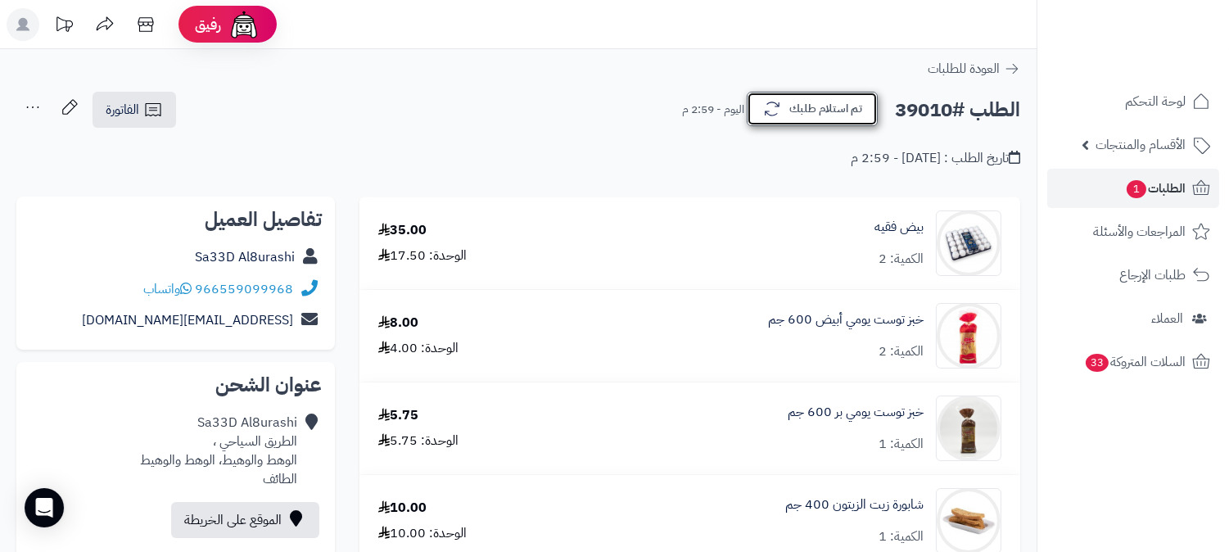
click at [806, 99] on button "تم استلام طلبك" at bounding box center [812, 109] width 131 height 34
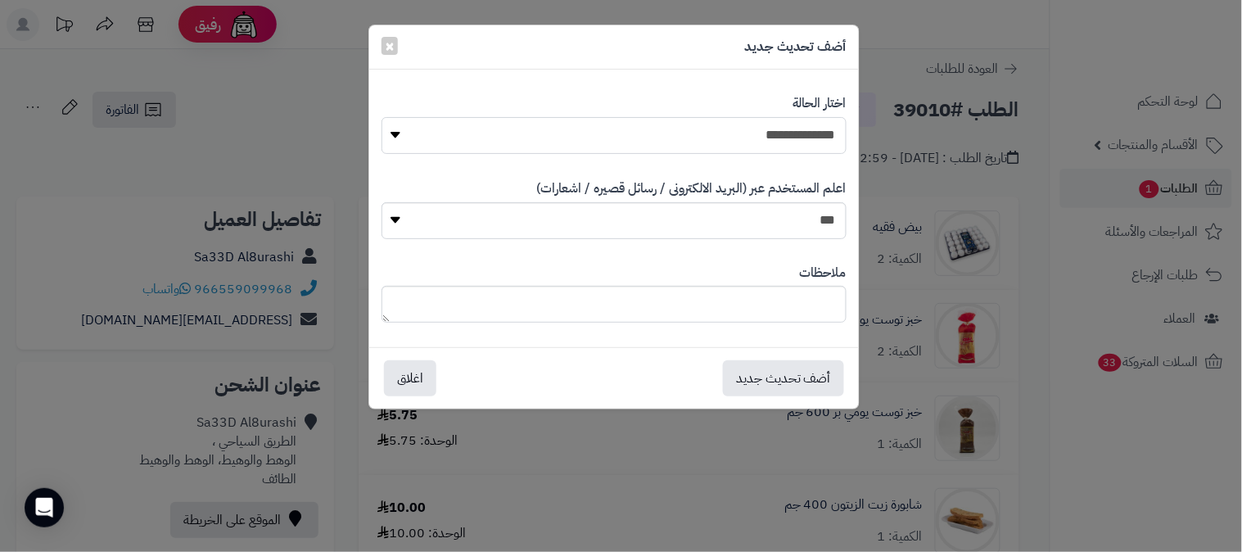
click at [801, 135] on select "**********" at bounding box center [614, 135] width 465 height 37
select select "*"
click at [382, 117] on select "**********" at bounding box center [614, 135] width 465 height 37
click at [820, 385] on button "أضف تحديث جديد" at bounding box center [783, 377] width 121 height 36
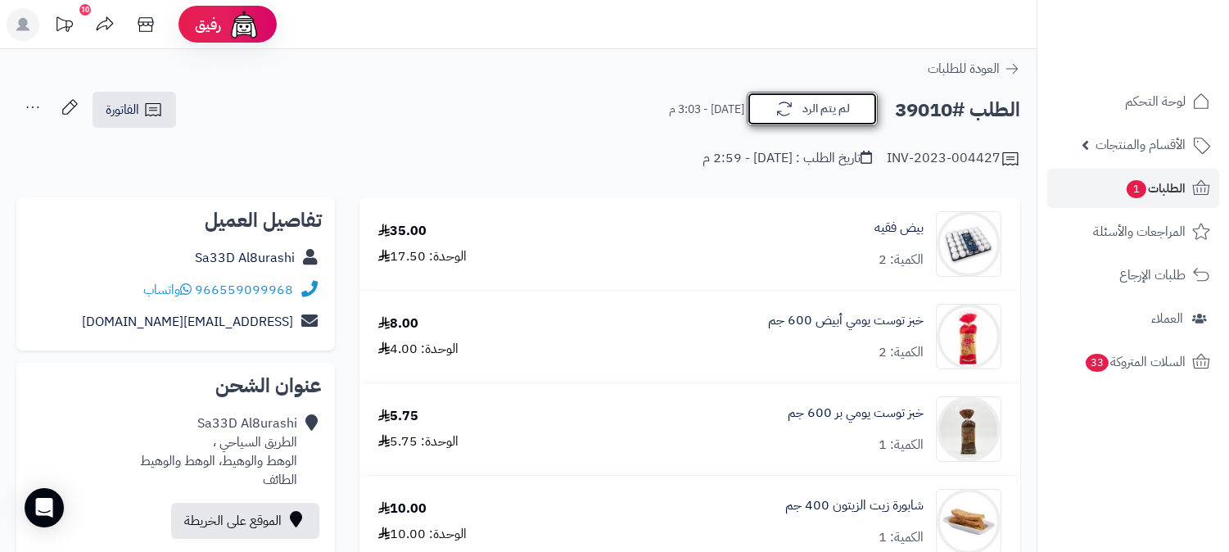
click at [848, 106] on button "لم يتم الرد" at bounding box center [812, 109] width 131 height 34
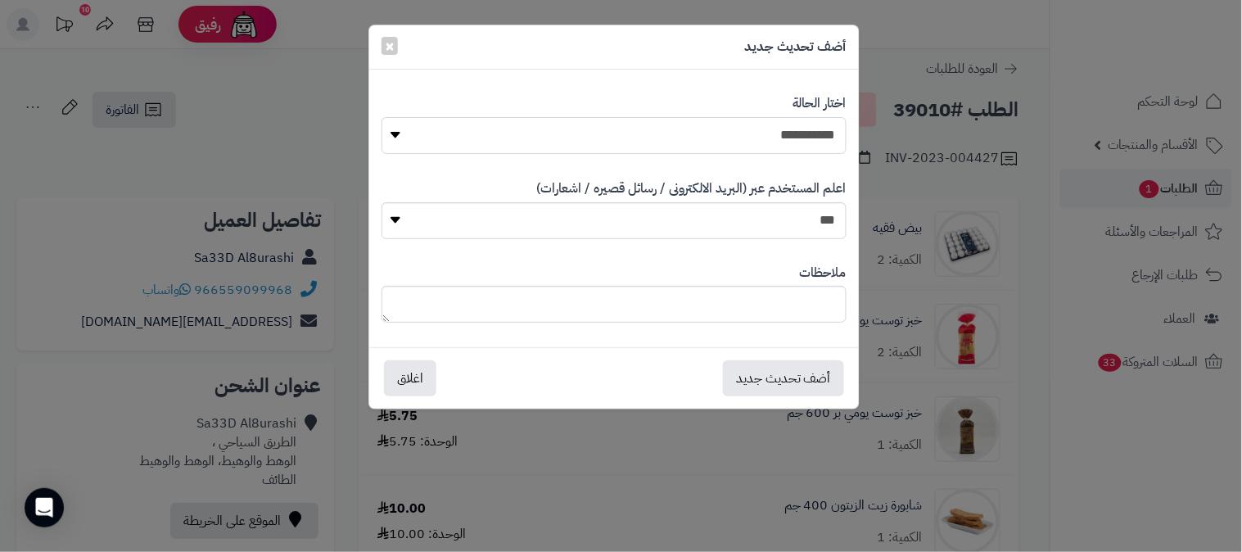
click at [811, 140] on select "**********" at bounding box center [614, 135] width 465 height 37
select select "*"
click at [382, 117] on select "**********" at bounding box center [614, 135] width 465 height 37
click at [800, 386] on button "أضف تحديث جديد" at bounding box center [783, 377] width 121 height 36
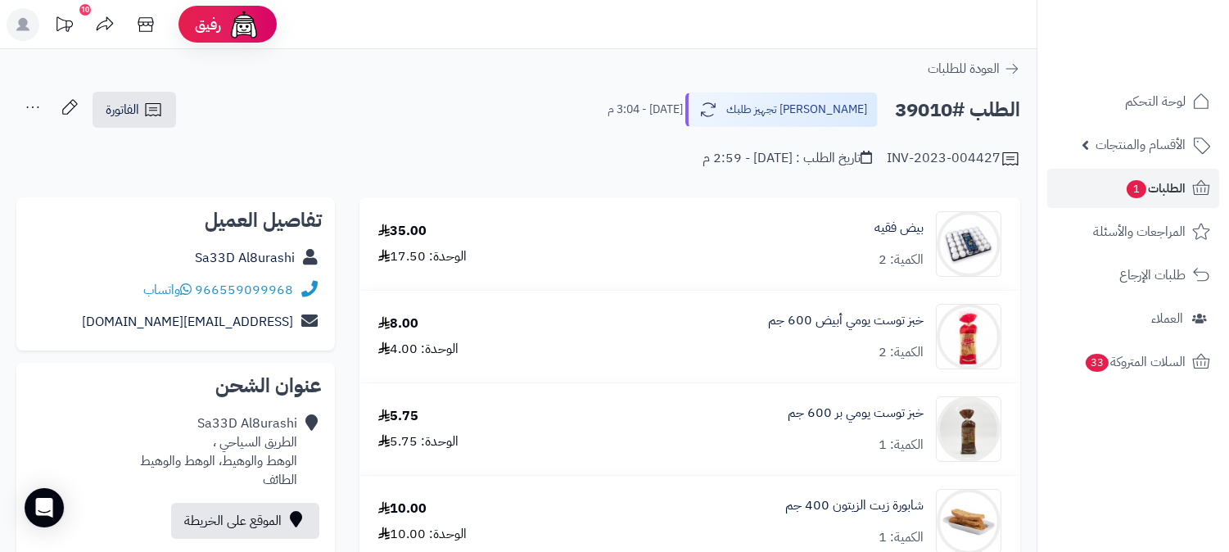
click at [27, 106] on icon at bounding box center [32, 107] width 33 height 33
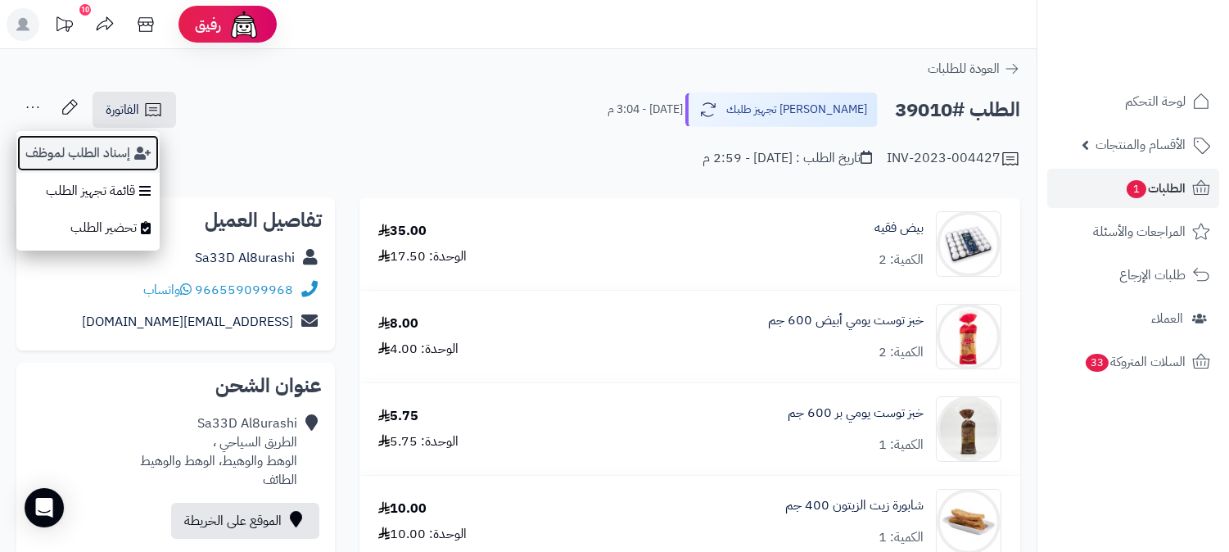
click at [68, 143] on button "إسناد الطلب لموظف" at bounding box center [87, 153] width 143 height 38
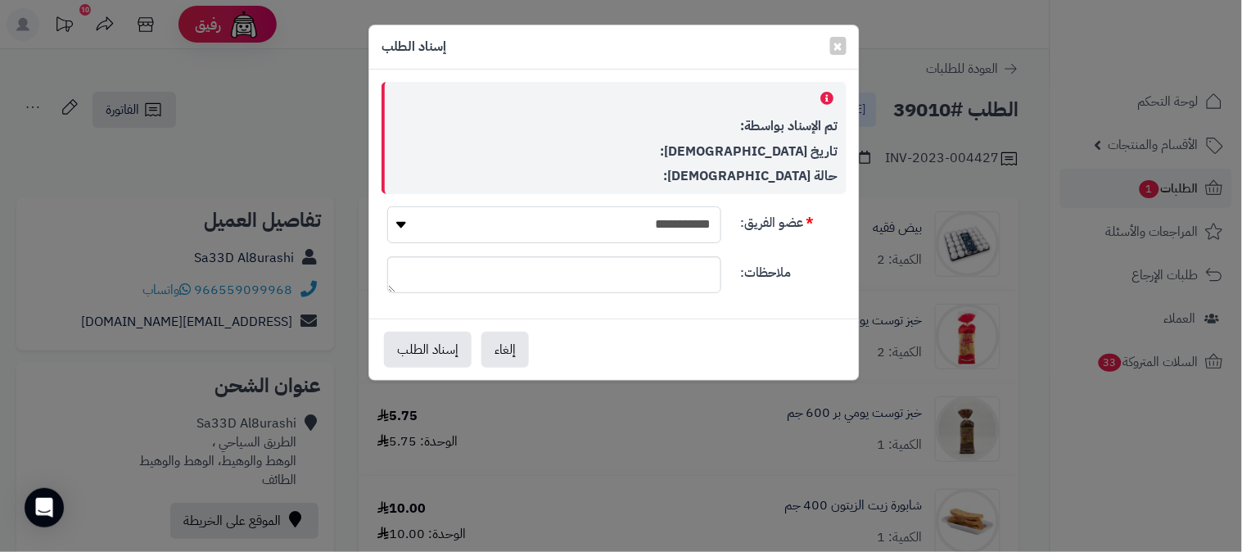
click at [680, 216] on select "**********" at bounding box center [554, 224] width 334 height 37
select select "**"
click at [387, 206] on select "**********" at bounding box center [554, 224] width 334 height 37
click at [410, 355] on button "إسناد الطلب" at bounding box center [428, 349] width 88 height 36
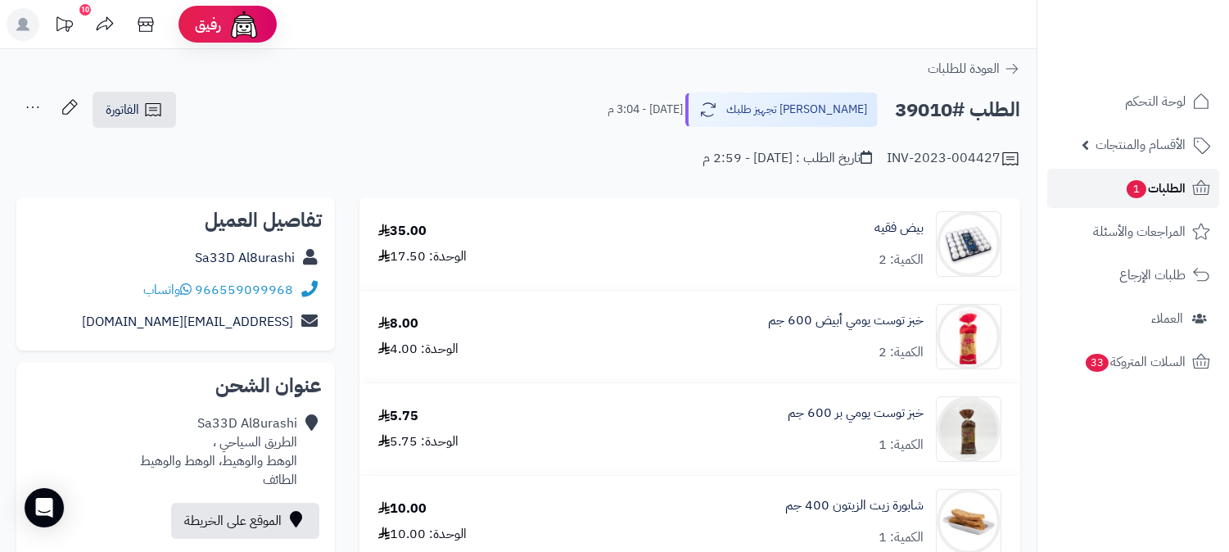
click at [1180, 187] on span "الطلبات 1" at bounding box center [1155, 188] width 61 height 23
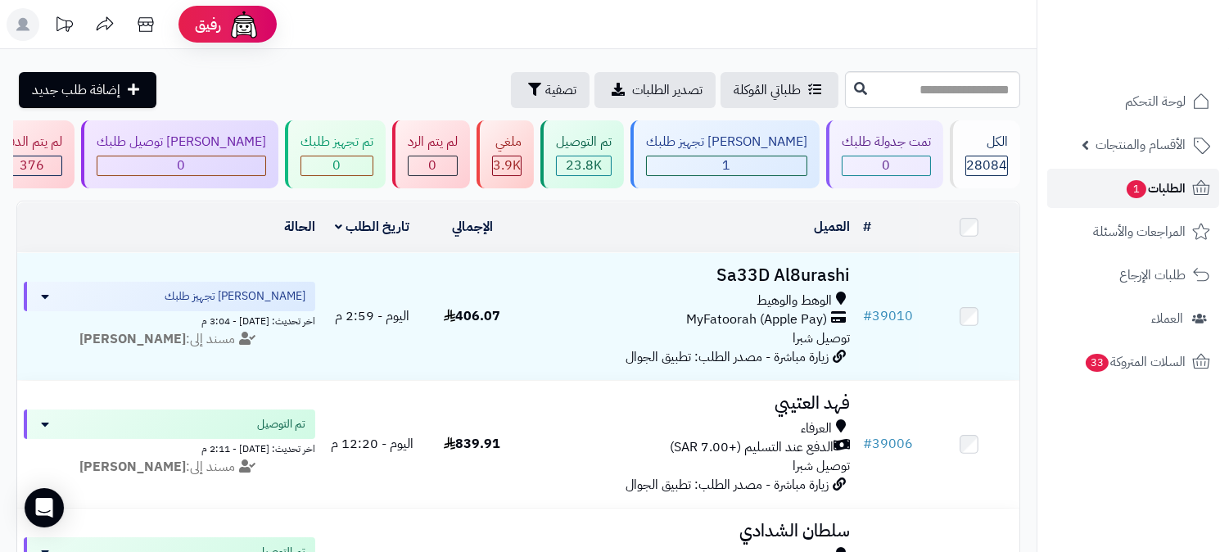
click at [1169, 183] on span "الطلبات 1" at bounding box center [1155, 188] width 61 height 23
click at [1175, 197] on span "الطلبات 1" at bounding box center [1155, 188] width 61 height 23
click at [1169, 185] on span "الطلبات 1" at bounding box center [1155, 188] width 61 height 23
click at [1142, 191] on span "1" at bounding box center [1137, 189] width 20 height 18
click at [1148, 185] on span "الطلبات 1" at bounding box center [1155, 188] width 61 height 23
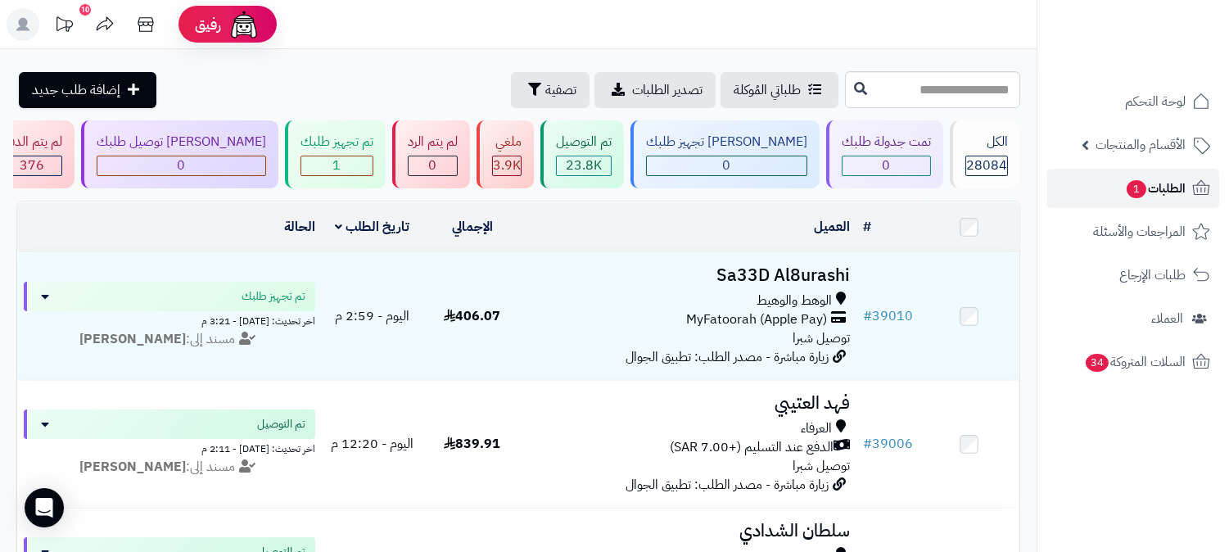
click at [1173, 177] on span "الطلبات 1" at bounding box center [1155, 188] width 61 height 23
click at [1151, 189] on span "الطلبات" at bounding box center [1167, 188] width 38 height 23
click at [1137, 184] on link "الطلبات" at bounding box center [1133, 188] width 172 height 39
click at [1130, 182] on link "الطلبات" at bounding box center [1133, 188] width 172 height 39
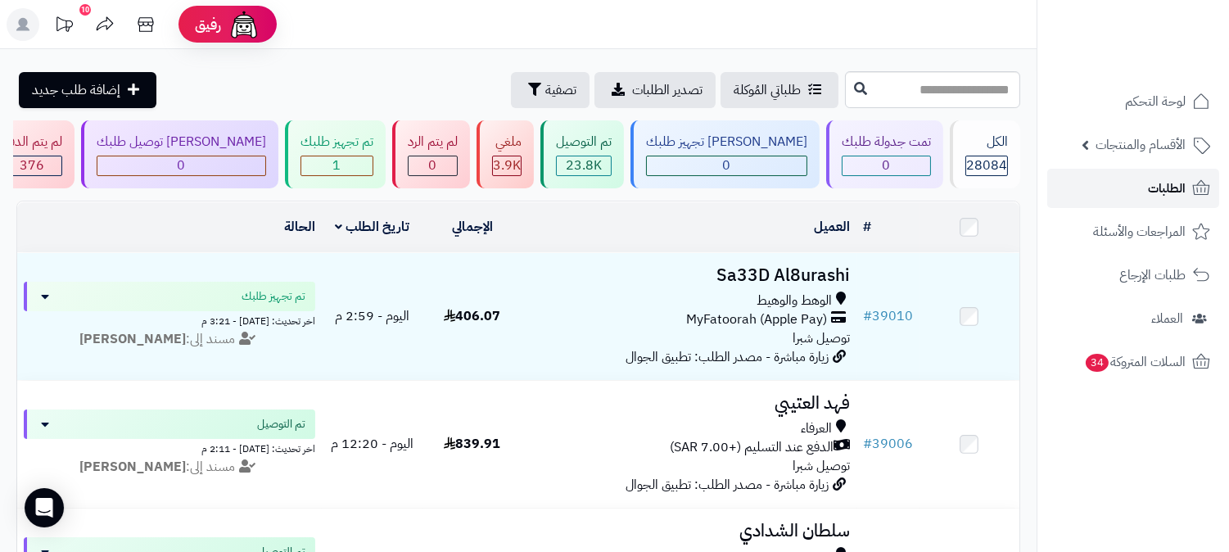
click at [1130, 182] on link "الطلبات" at bounding box center [1133, 188] width 172 height 39
click at [1164, 187] on span "الطلبات" at bounding box center [1167, 188] width 38 height 23
click at [1124, 200] on link "الطلبات" at bounding box center [1133, 188] width 172 height 39
click at [1119, 200] on link "الطلبات" at bounding box center [1133, 188] width 172 height 39
click at [1179, 186] on span "الطلبات" at bounding box center [1167, 188] width 38 height 23
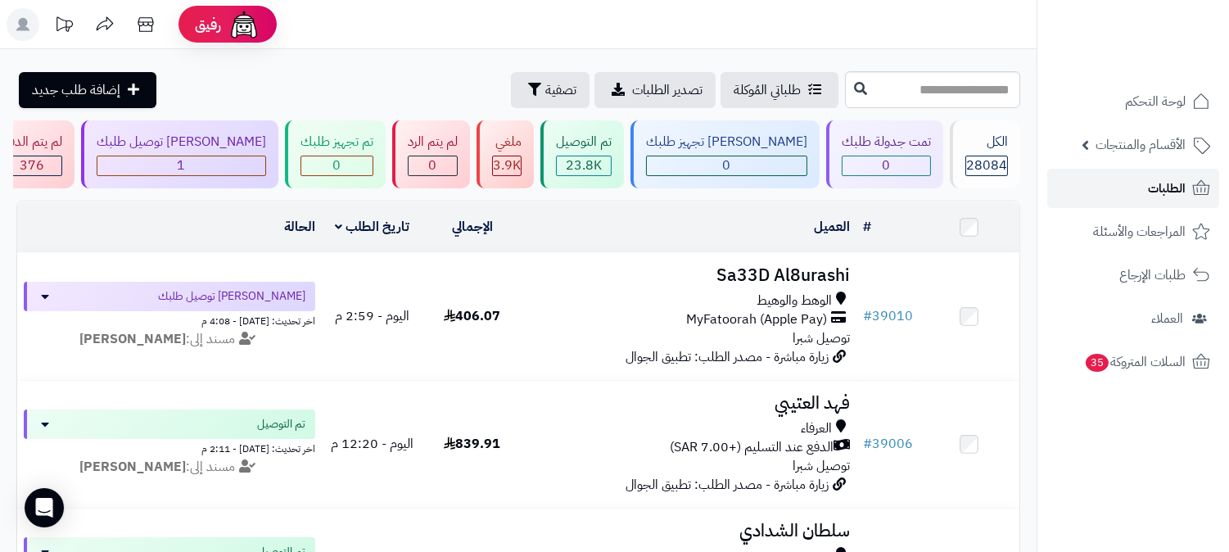
click at [1112, 194] on link "الطلبات" at bounding box center [1133, 188] width 172 height 39
click at [1119, 197] on link "الطلبات" at bounding box center [1133, 188] width 172 height 39
click at [1167, 188] on span "الطلبات" at bounding box center [1167, 188] width 38 height 23
click at [1091, 174] on link "الطلبات" at bounding box center [1133, 188] width 172 height 39
click at [1104, 192] on link "الطلبات" at bounding box center [1133, 188] width 172 height 39
